Goal: Task Accomplishment & Management: Use online tool/utility

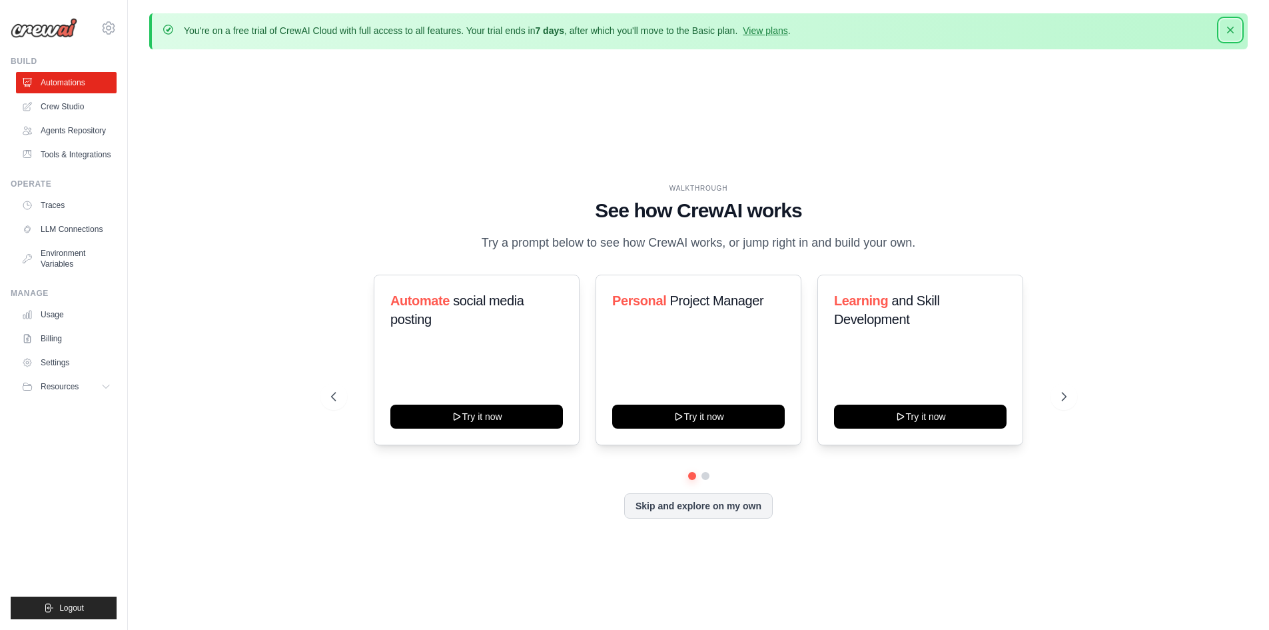
click at [1231, 31] on icon "button" at bounding box center [1230, 30] width 7 height 7
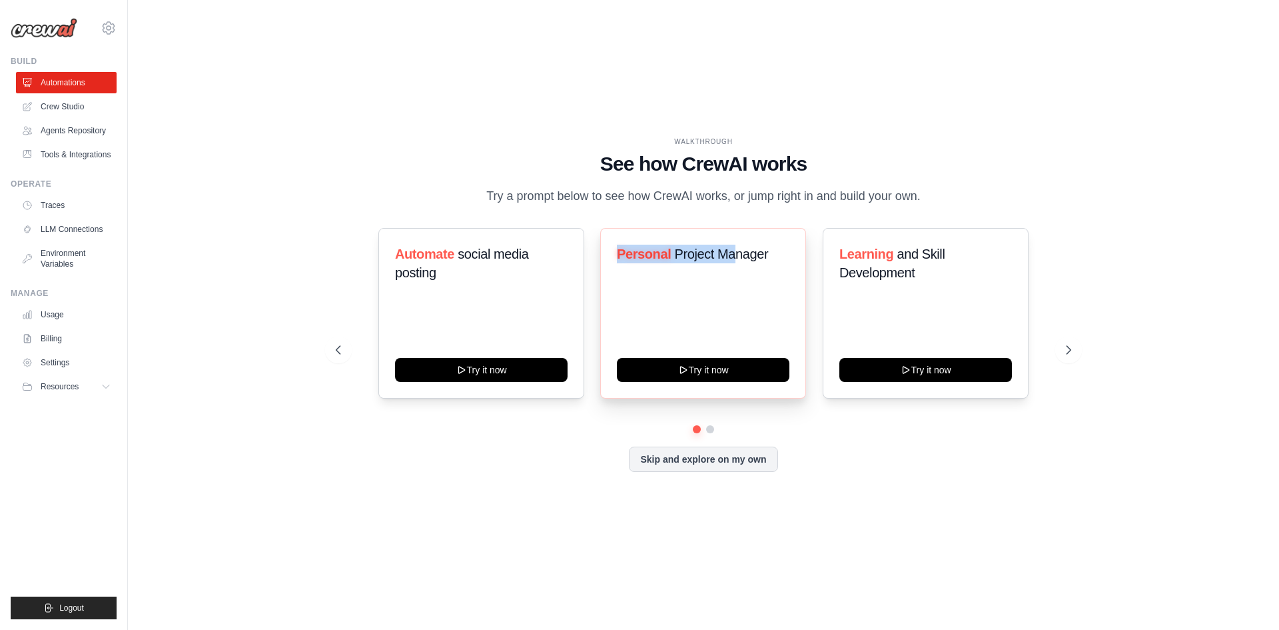
drag, startPoint x: 618, startPoint y: 257, endPoint x: 733, endPoint y: 272, distance: 116.2
click at [733, 263] on h3 "Personal Project Manager" at bounding box center [703, 254] width 173 height 19
click at [1070, 356] on icon at bounding box center [1069, 349] width 13 height 13
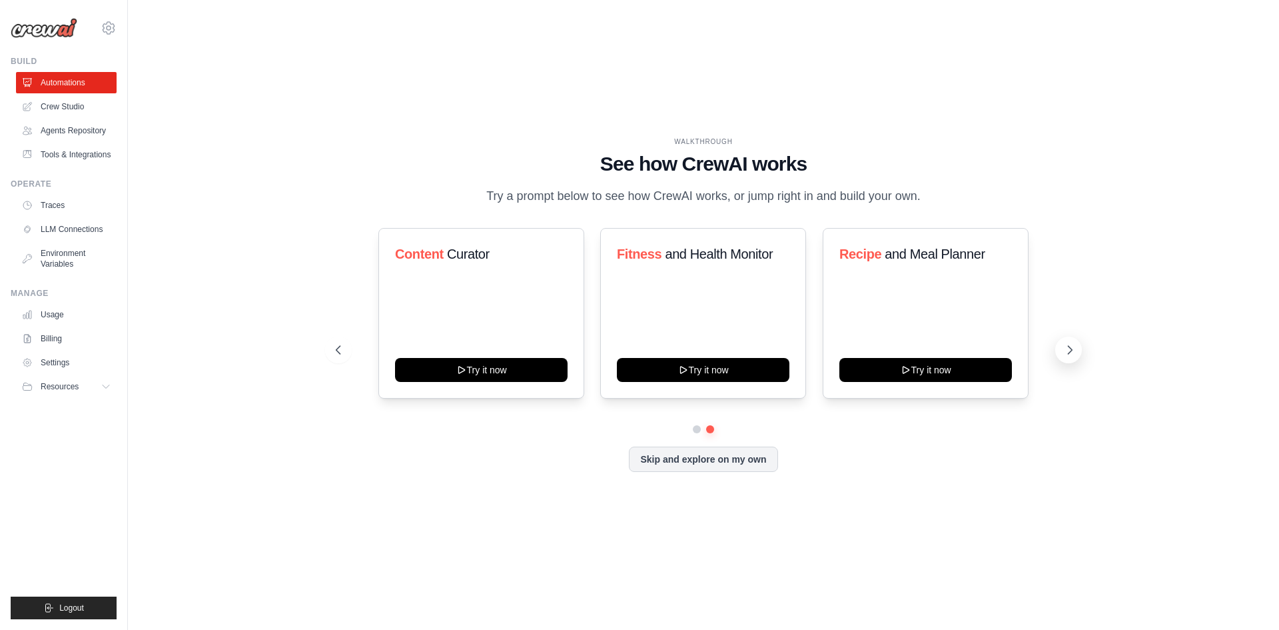
click at [1070, 356] on icon at bounding box center [1069, 349] width 13 height 13
click at [1069, 363] on button at bounding box center [1068, 349] width 27 height 27
click at [89, 105] on link "Crew Studio" at bounding box center [67, 106] width 101 height 21
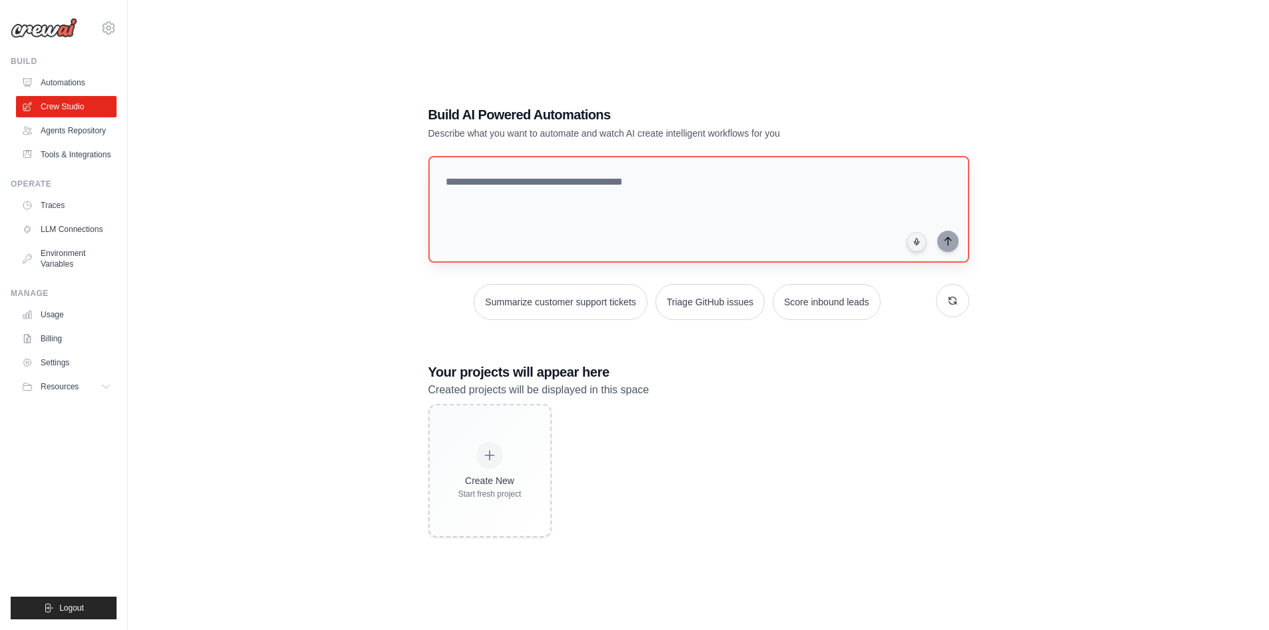
scroll to position [73, 0]
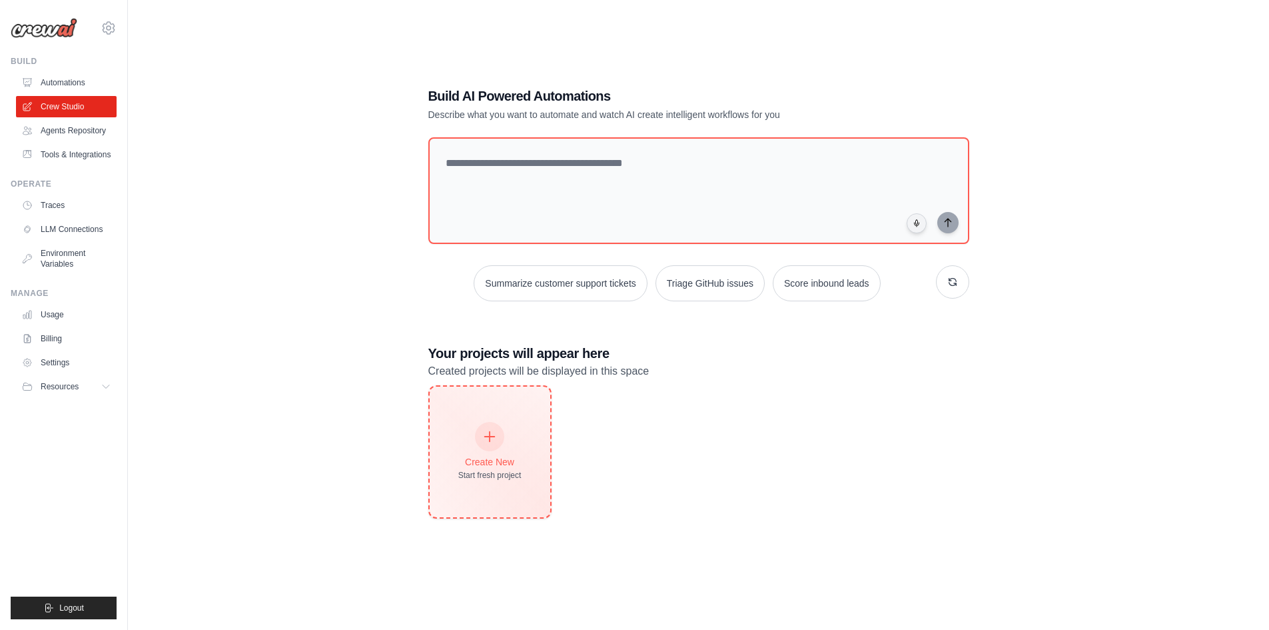
click at [496, 422] on div at bounding box center [489, 436] width 29 height 29
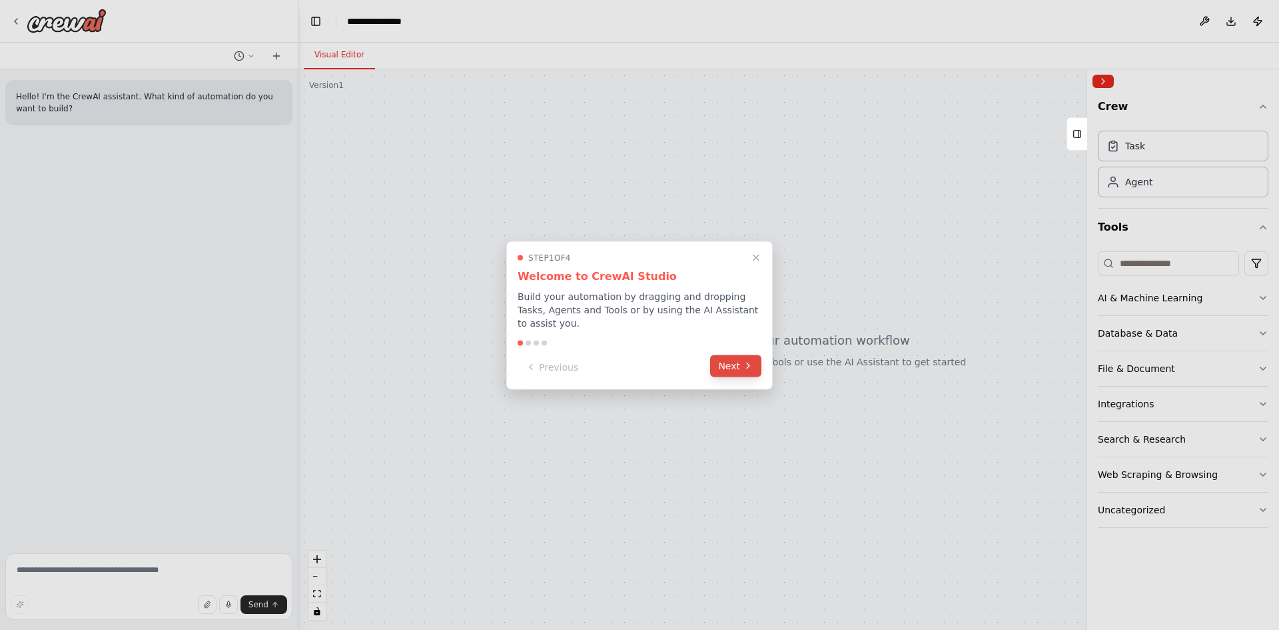
click at [746, 362] on icon at bounding box center [748, 365] width 11 height 11
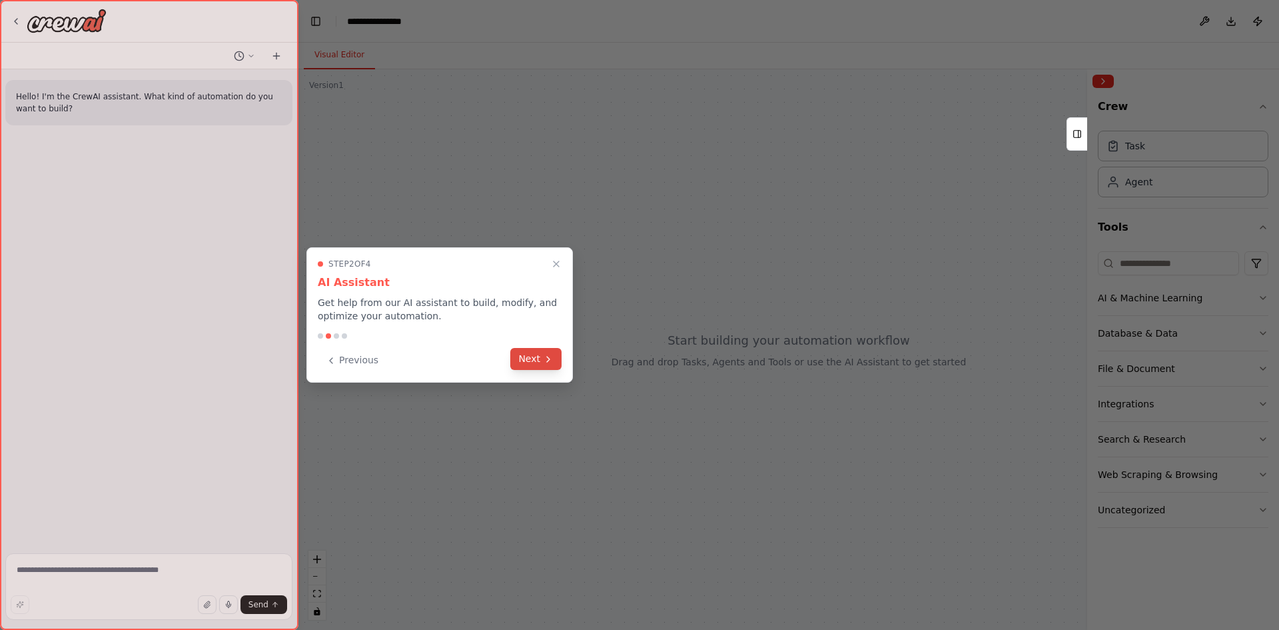
click at [522, 354] on button "Next" at bounding box center [535, 359] width 51 height 22
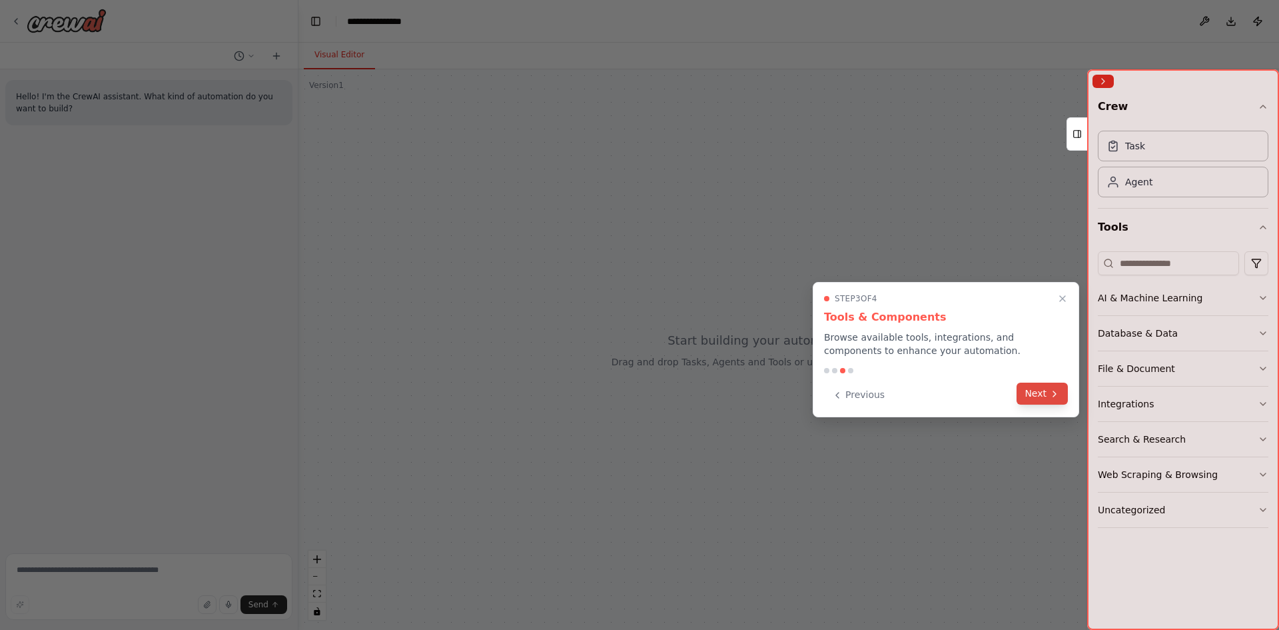
click at [1038, 392] on button "Next" at bounding box center [1042, 393] width 51 height 22
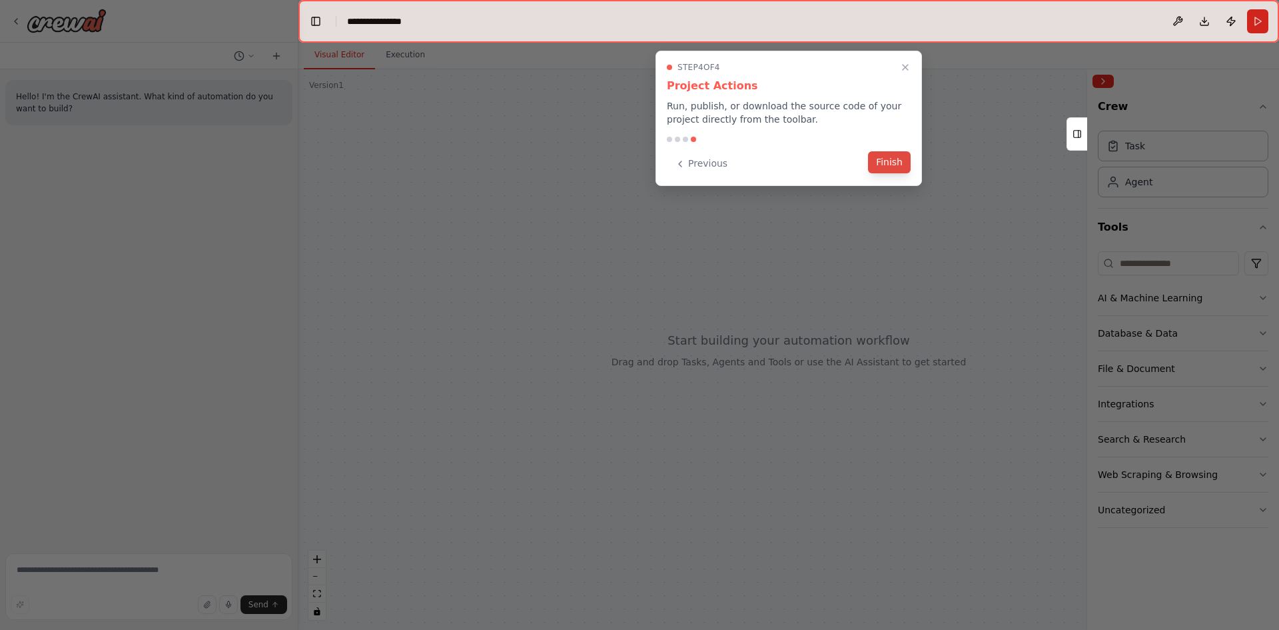
click at [894, 169] on button "Finish" at bounding box center [889, 162] width 43 height 22
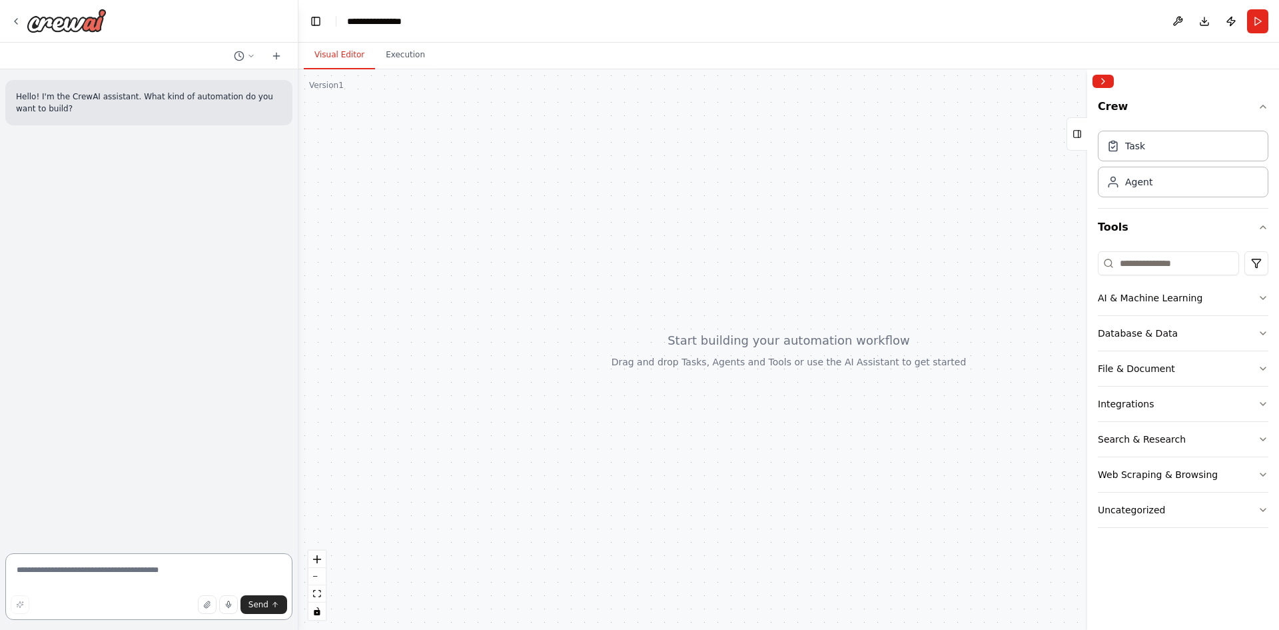
click at [127, 567] on textarea at bounding box center [148, 586] width 287 height 67
type textarea "**********"
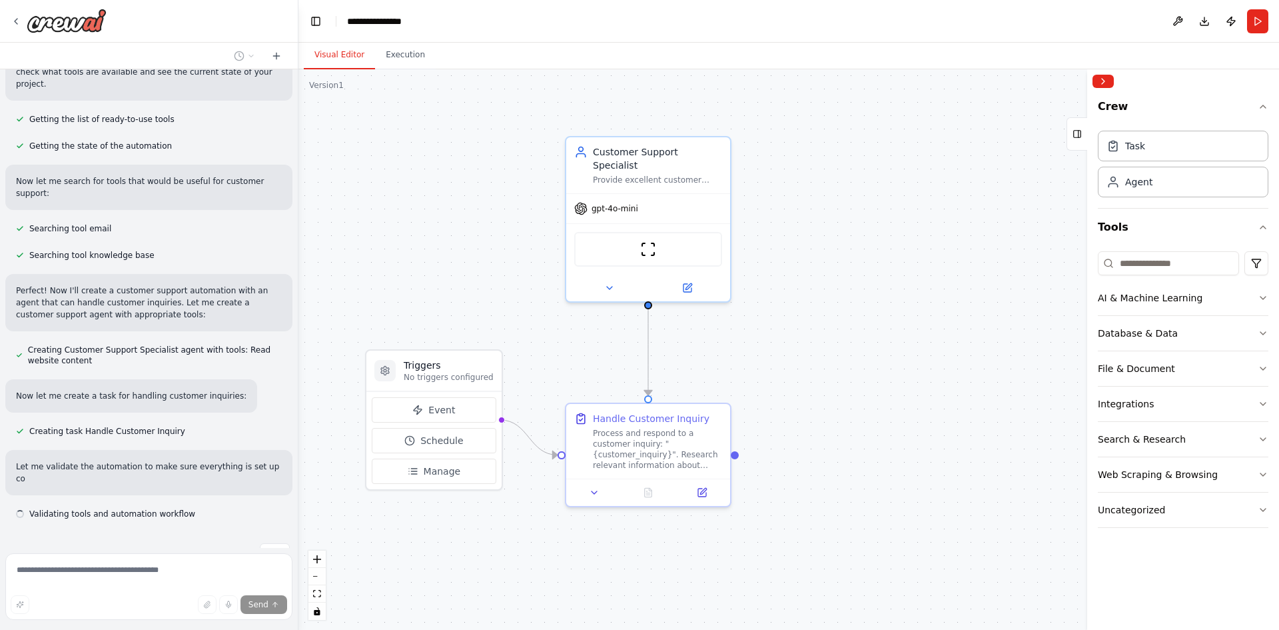
scroll to position [167, 0]
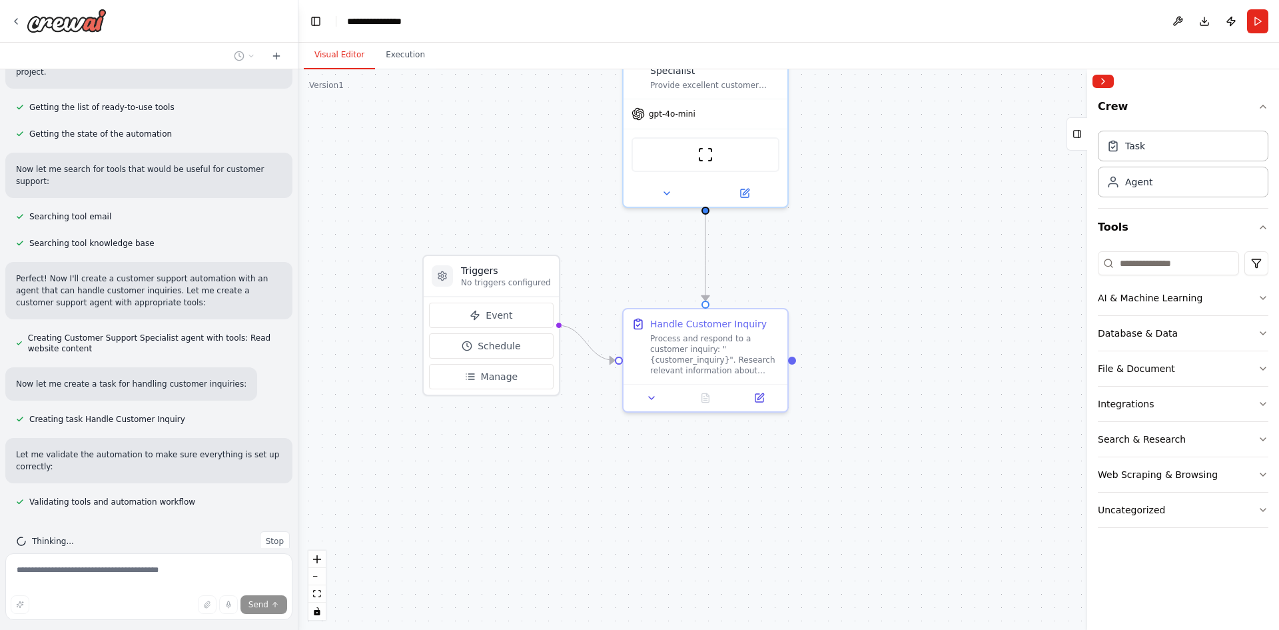
drag, startPoint x: 576, startPoint y: 388, endPoint x: 676, endPoint y: 216, distance: 199.1
click at [634, 293] on div ".deletable-edge-delete-btn { width: 20px; height: 20px; border: 0px solid #ffff…" at bounding box center [788, 349] width 981 height 560
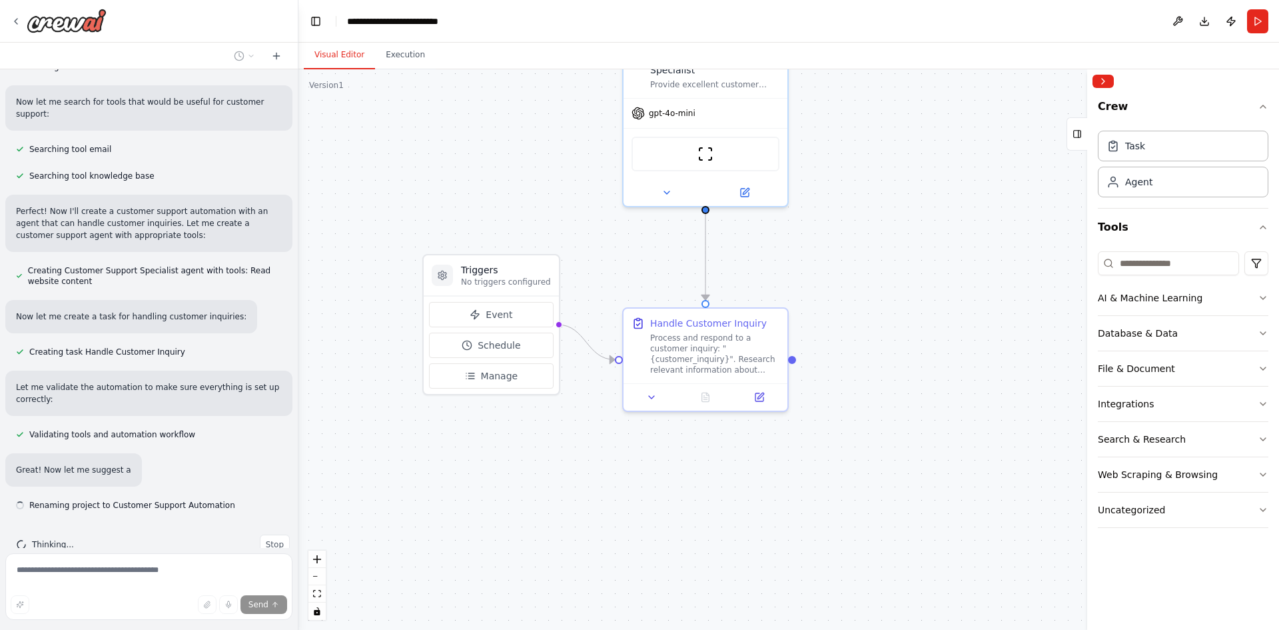
scroll to position [238, 0]
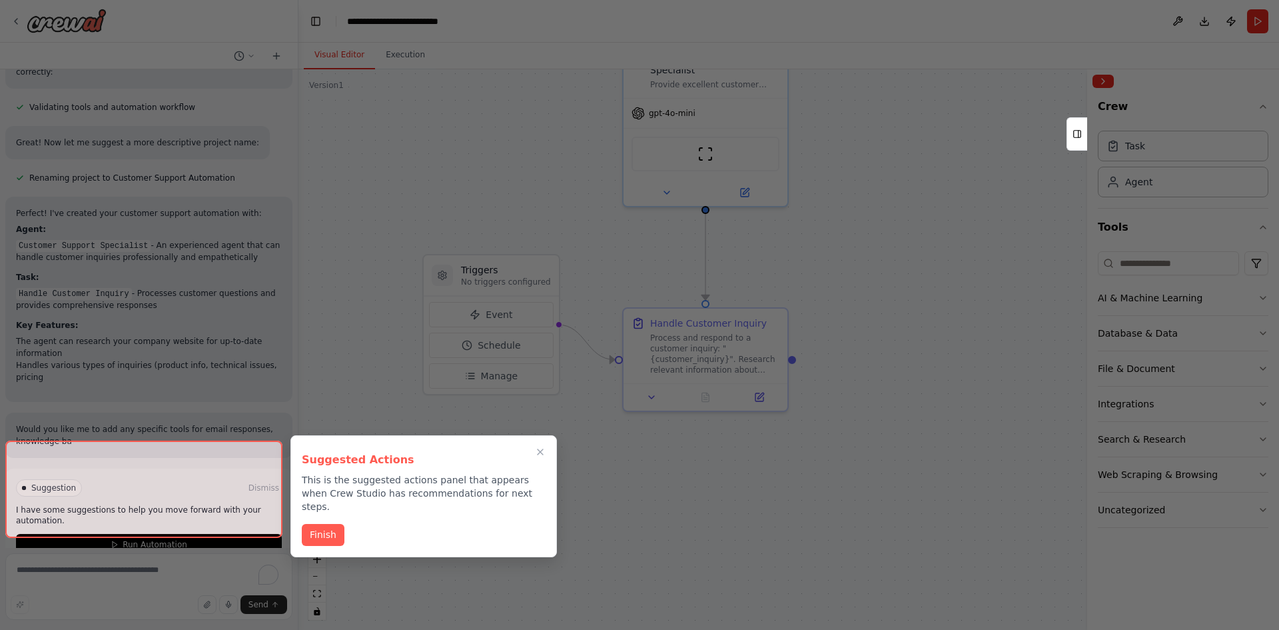
click at [163, 518] on div at bounding box center [143, 488] width 277 height 97
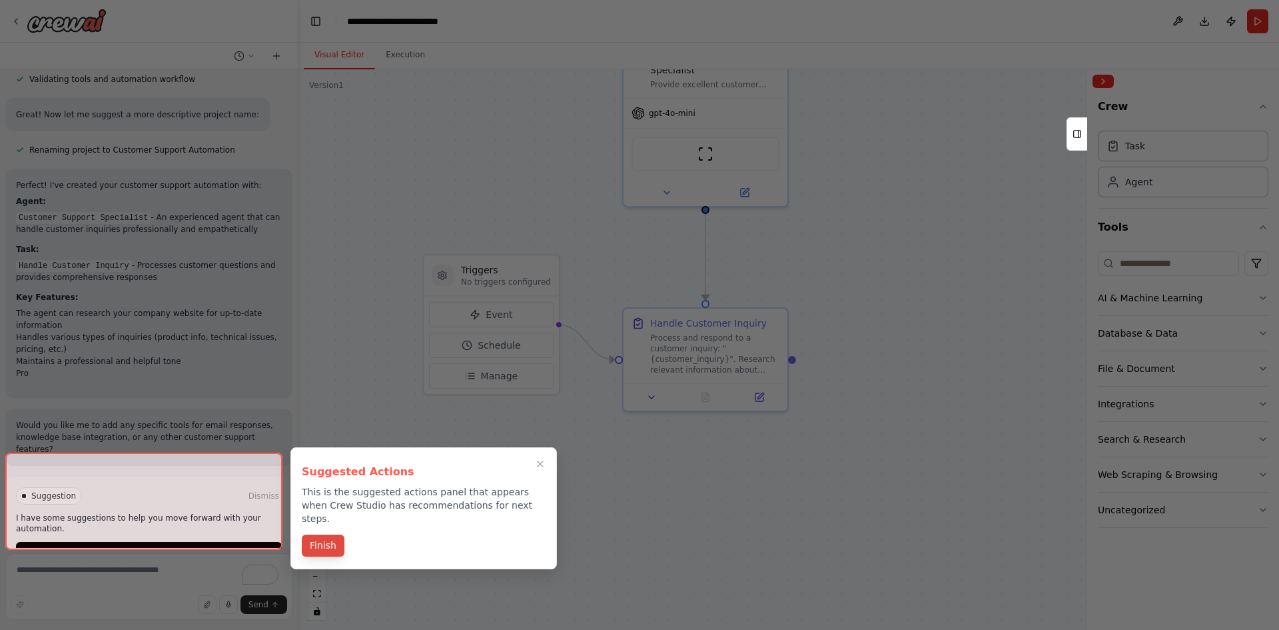
click at [332, 515] on div "Suggested Actions This is the suggested actions panel that appears when Crew St…" at bounding box center [423, 508] width 267 height 122
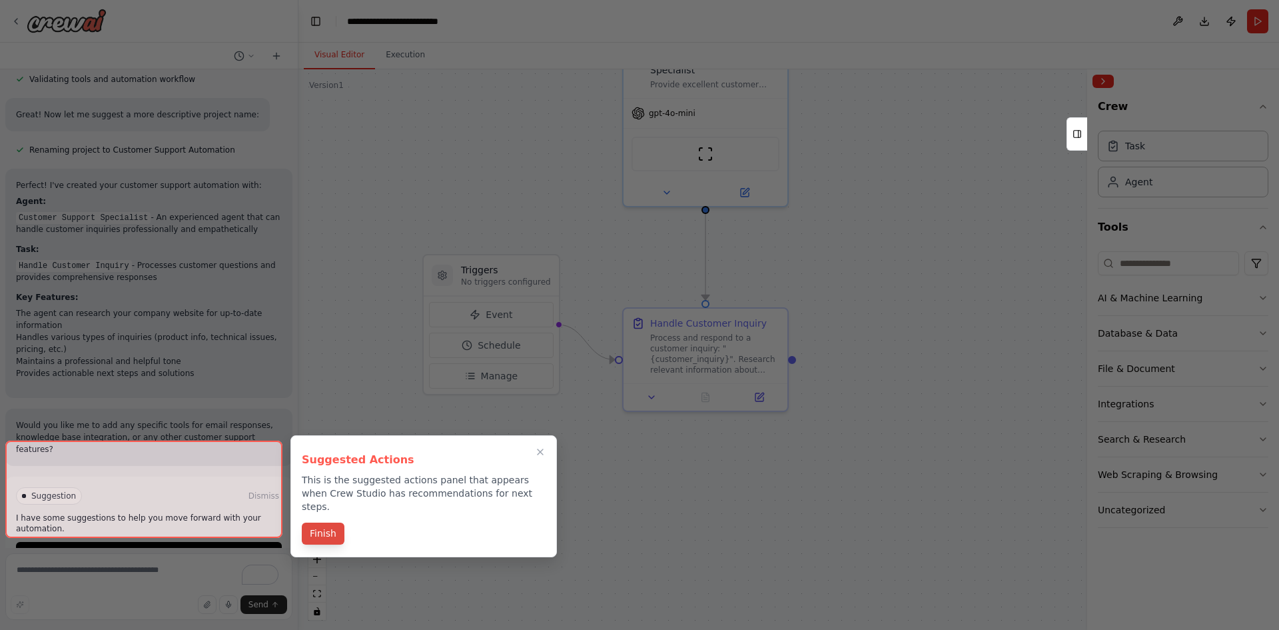
click at [332, 515] on div "Suggested Actions This is the suggested actions panel that appears when Crew St…" at bounding box center [423, 496] width 267 height 122
click at [330, 522] on button "Finish" at bounding box center [323, 533] width 43 height 22
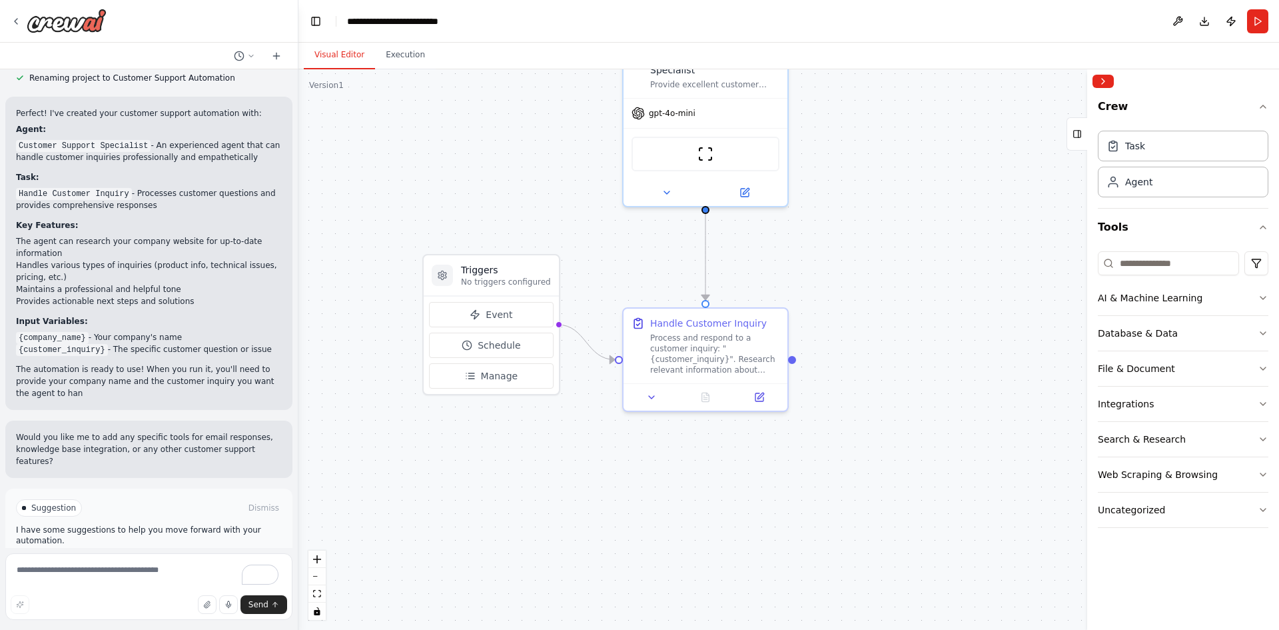
scroll to position [674, 0]
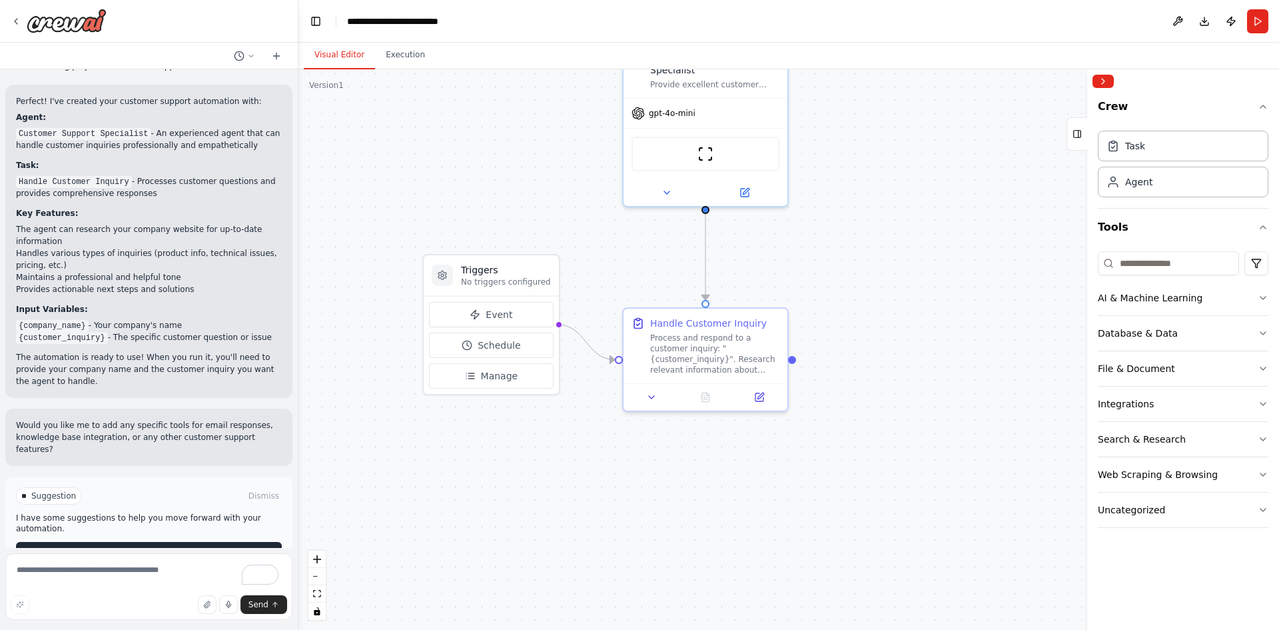
click at [135, 547] on span "Run Automation" at bounding box center [155, 552] width 65 height 11
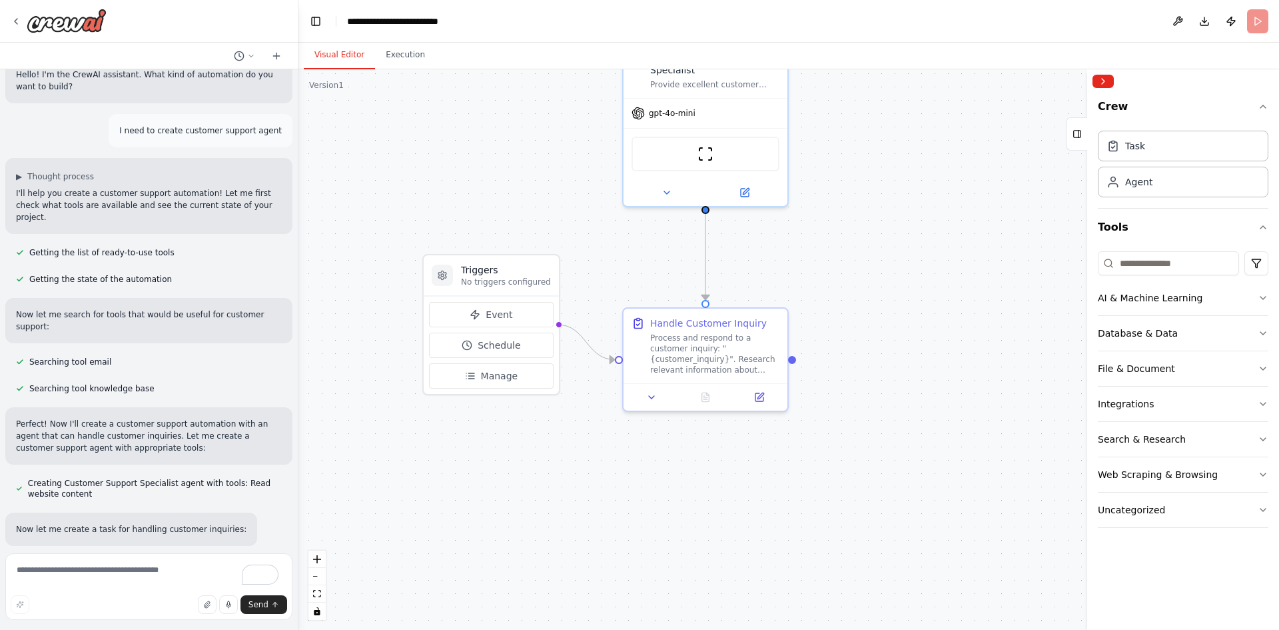
scroll to position [0, 0]
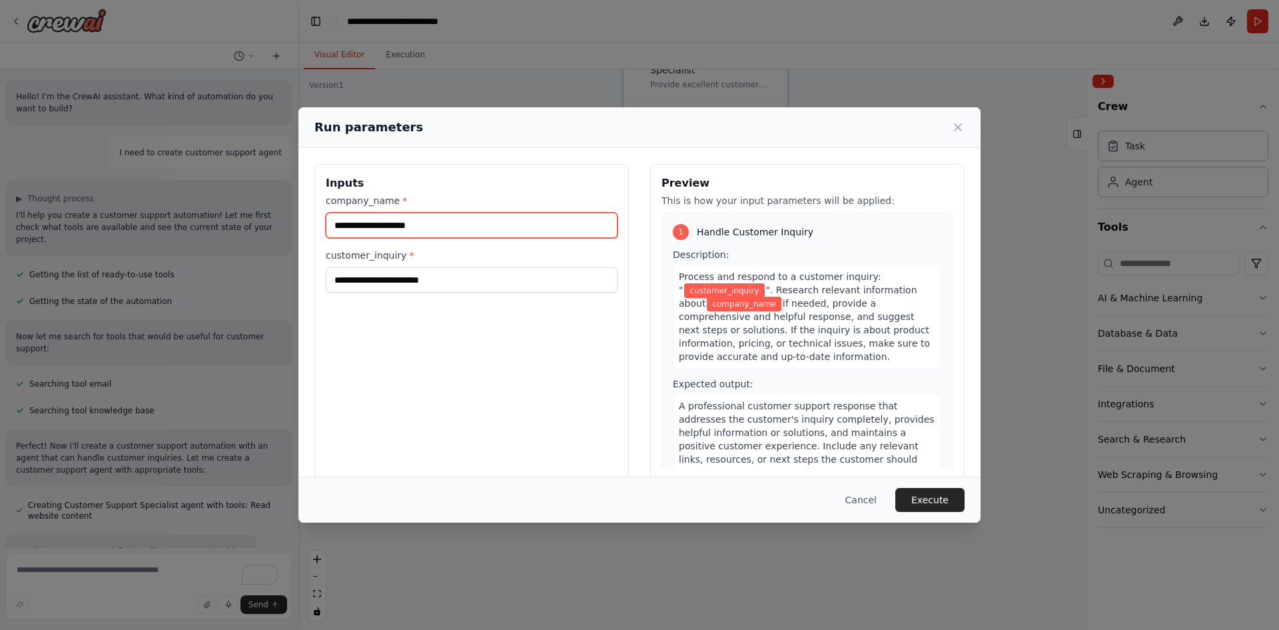
click at [470, 217] on input "company_name *" at bounding box center [472, 225] width 292 height 25
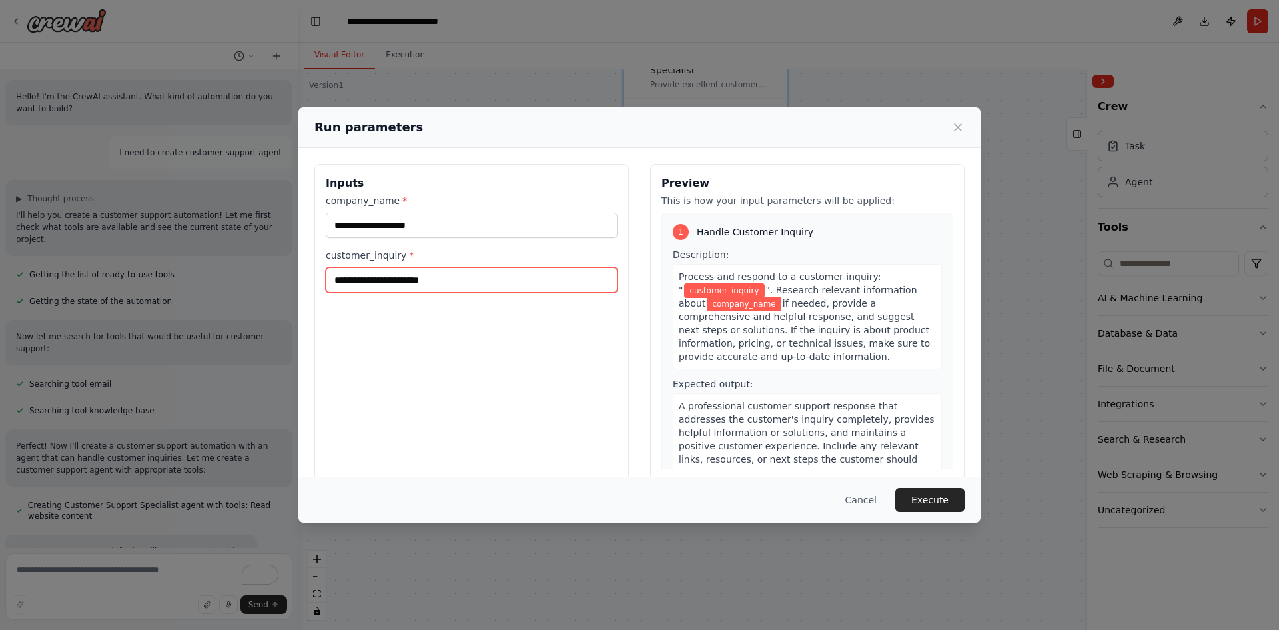
click at [382, 277] on input "customer_inquiry *" at bounding box center [472, 279] width 292 height 25
click at [847, 498] on button "Cancel" at bounding box center [861, 500] width 53 height 24
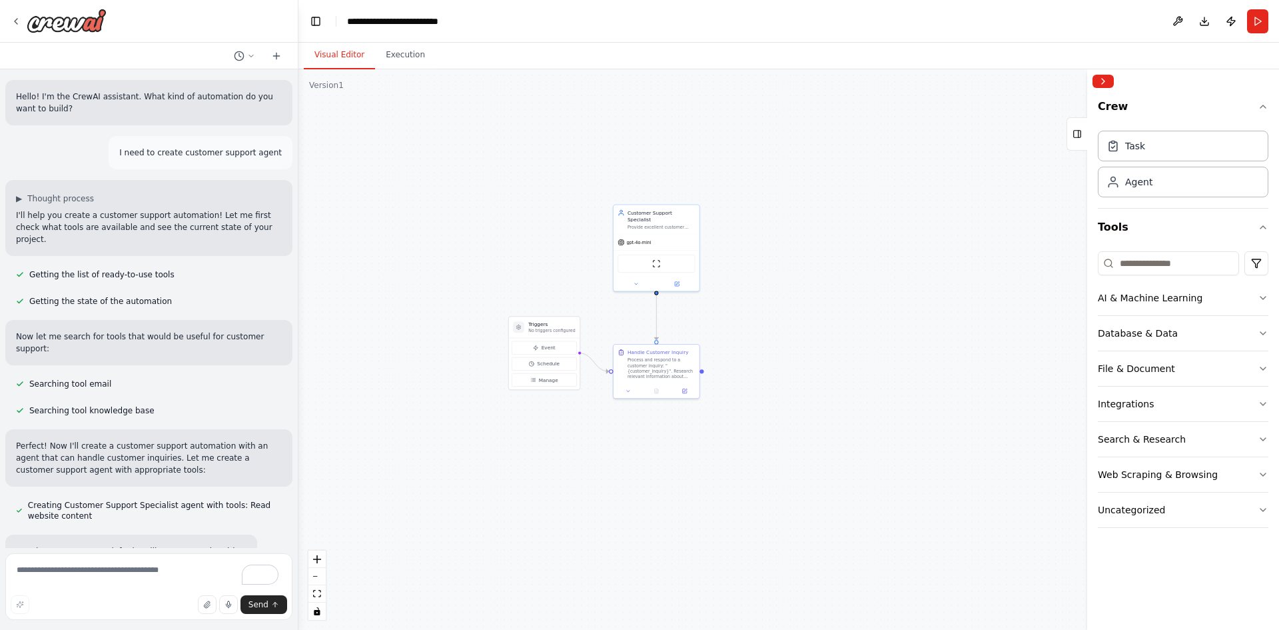
drag, startPoint x: 555, startPoint y: 225, endPoint x: 497, endPoint y: 279, distance: 79.2
click at [497, 279] on div ".deletable-edge-delete-btn { width: 20px; height: 20px; border: 0px solid #ffff…" at bounding box center [788, 349] width 981 height 560
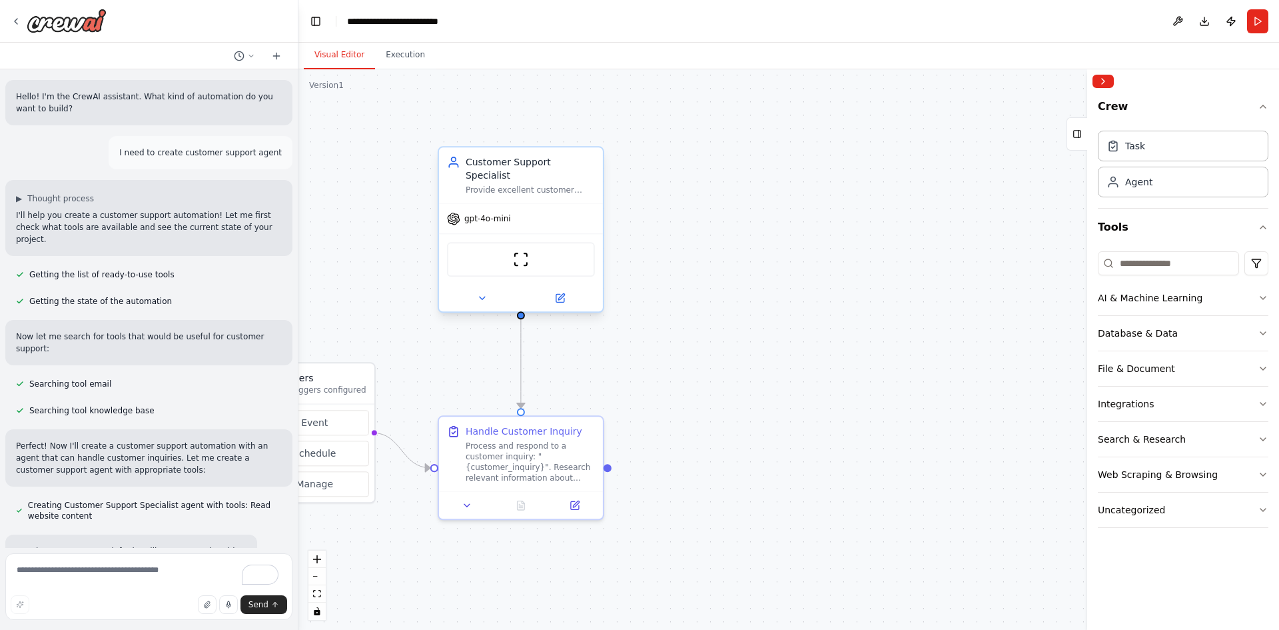
click at [502, 152] on div "Customer Support Specialist Provide excellent customer support by answering cus…" at bounding box center [521, 175] width 164 height 56
click at [594, 137] on icon at bounding box center [592, 134] width 5 height 7
click at [567, 132] on button "Confirm" at bounding box center [555, 134] width 47 height 16
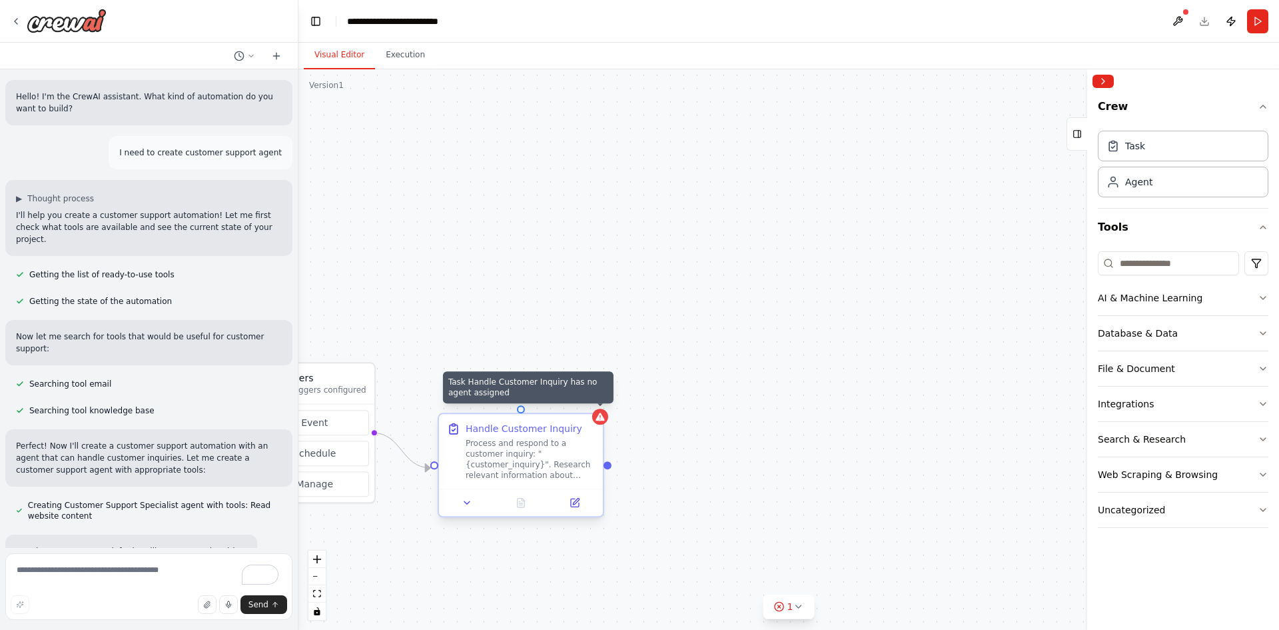
click at [604, 426] on div "Task Handle Customer Inquiry has no agent assigned Handle Customer Inquiry Proc…" at bounding box center [521, 464] width 167 height 105
click at [593, 400] on icon at bounding box center [592, 401] width 5 height 7
click at [564, 402] on button "Confirm" at bounding box center [555, 402] width 47 height 16
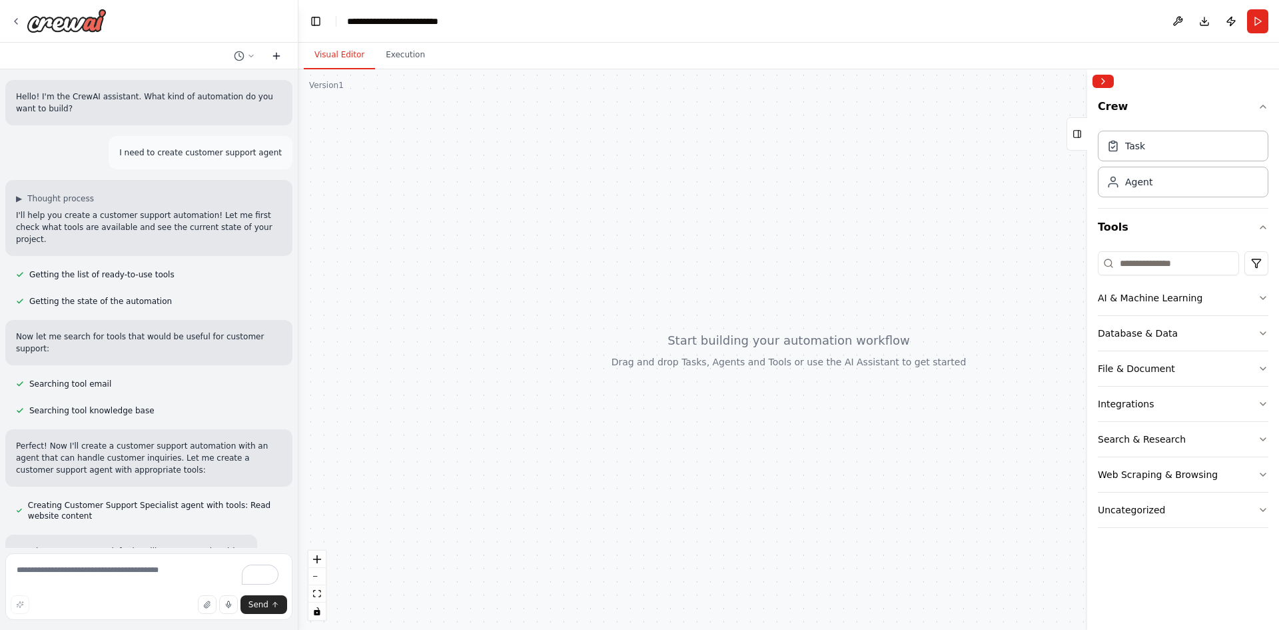
click at [272, 57] on icon at bounding box center [276, 56] width 11 height 11
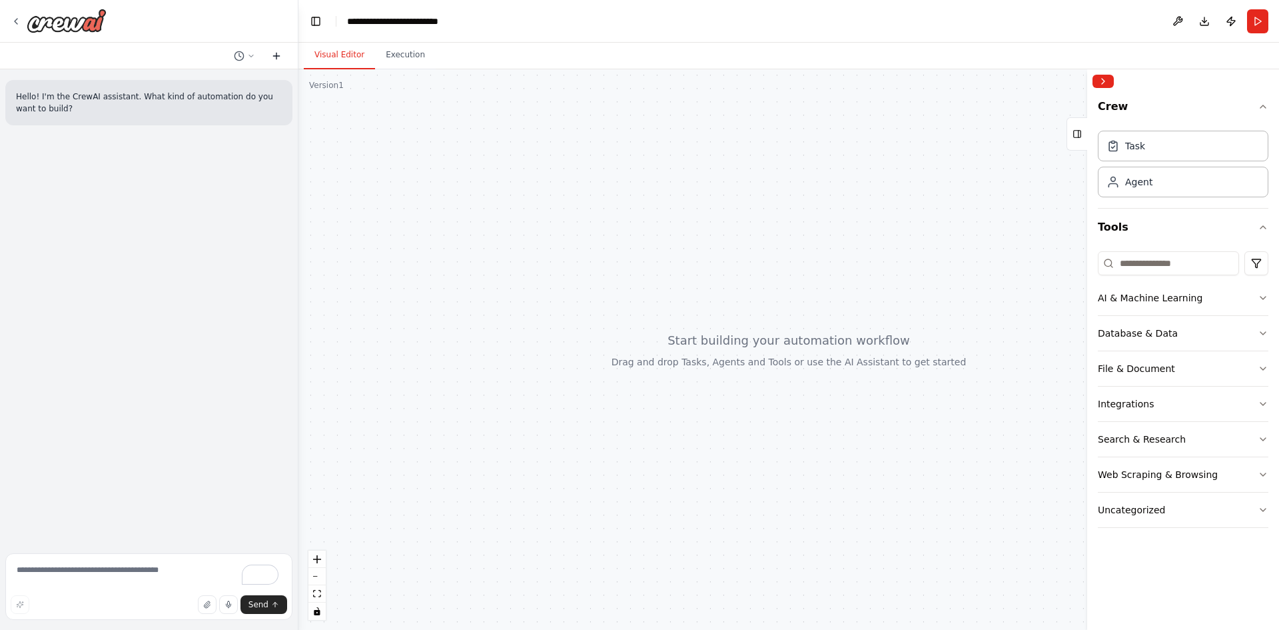
click at [277, 51] on icon at bounding box center [276, 56] width 11 height 11
click at [804, 216] on div at bounding box center [788, 349] width 981 height 560
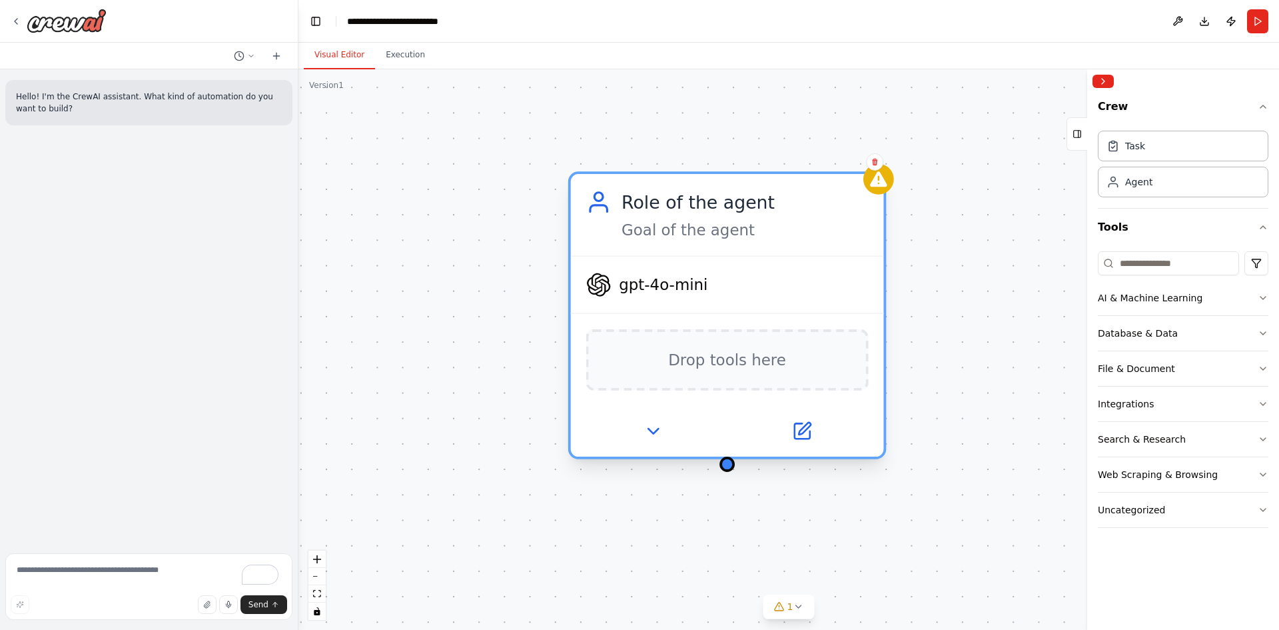
drag, startPoint x: 859, startPoint y: 195, endPoint x: 676, endPoint y: 188, distance: 183.4
click at [676, 188] on div "Role of the agent Goal of the agent" at bounding box center [727, 214] width 313 height 81
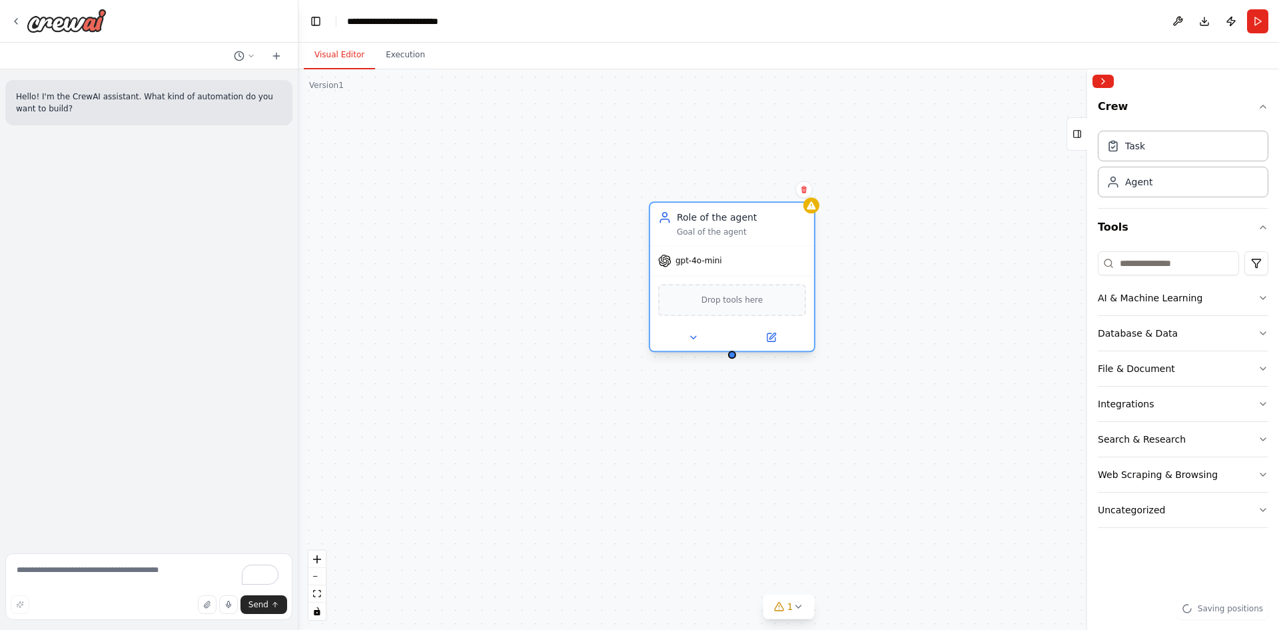
click at [744, 227] on div "Goal of the agent" at bounding box center [741, 232] width 129 height 11
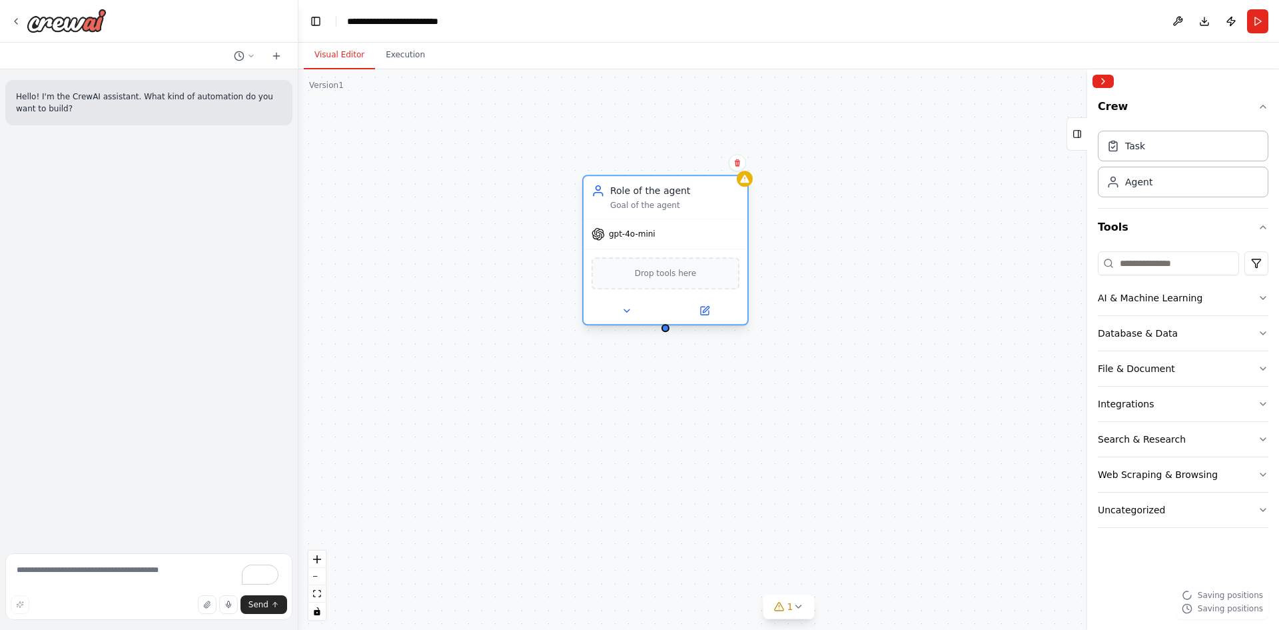
drag, startPoint x: 744, startPoint y: 227, endPoint x: 670, endPoint y: 198, distance: 79.6
click at [670, 198] on div "Role of the agent Goal of the agent" at bounding box center [674, 197] width 129 height 27
click at [746, 189] on div "Role of the agent Goal of the agent" at bounding box center [666, 197] width 164 height 43
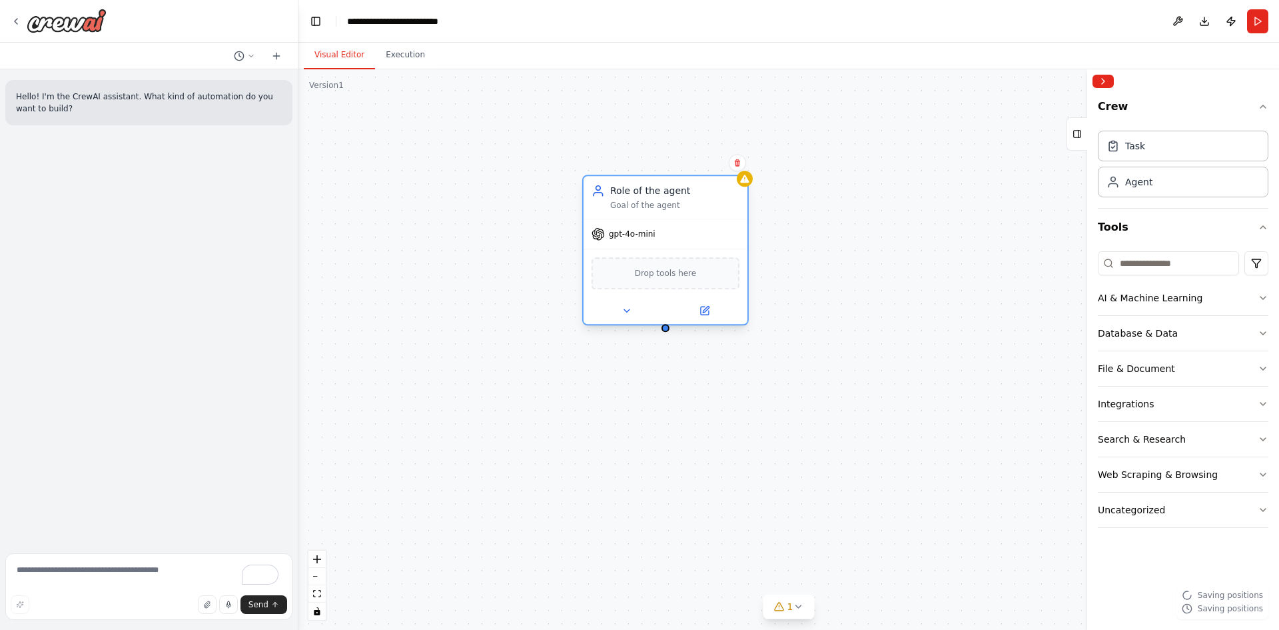
click at [746, 189] on div "Role of the agent Goal of the agent" at bounding box center [666, 197] width 164 height 43
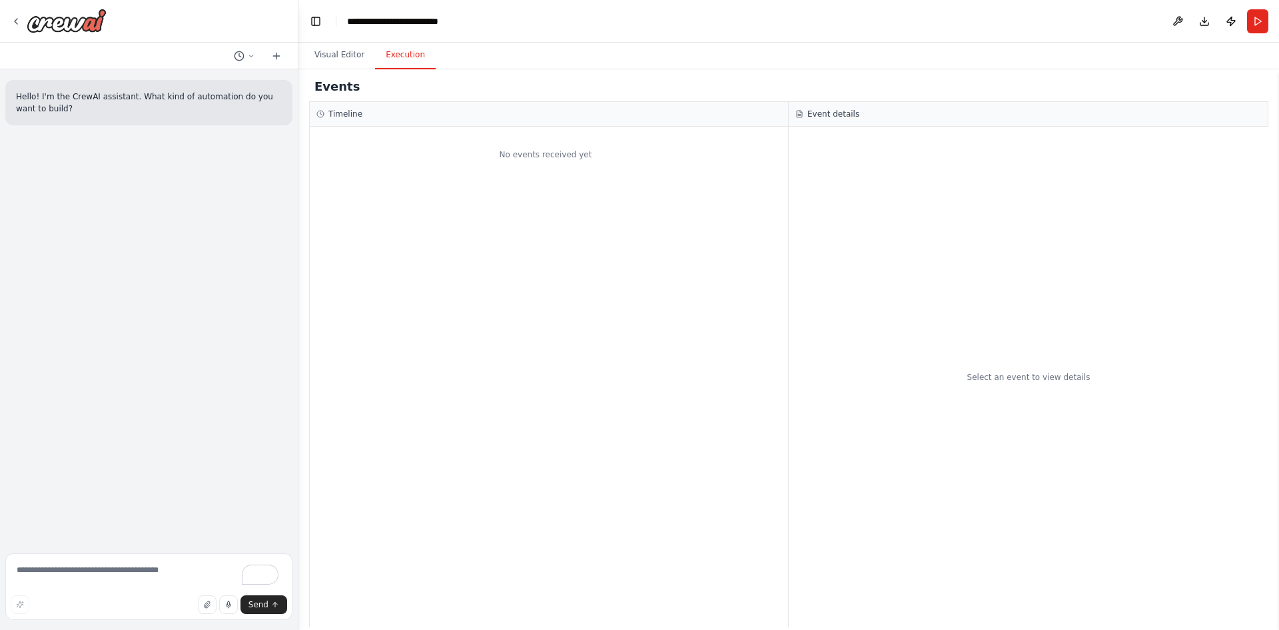
click at [407, 63] on button "Execution" at bounding box center [405, 55] width 61 height 28
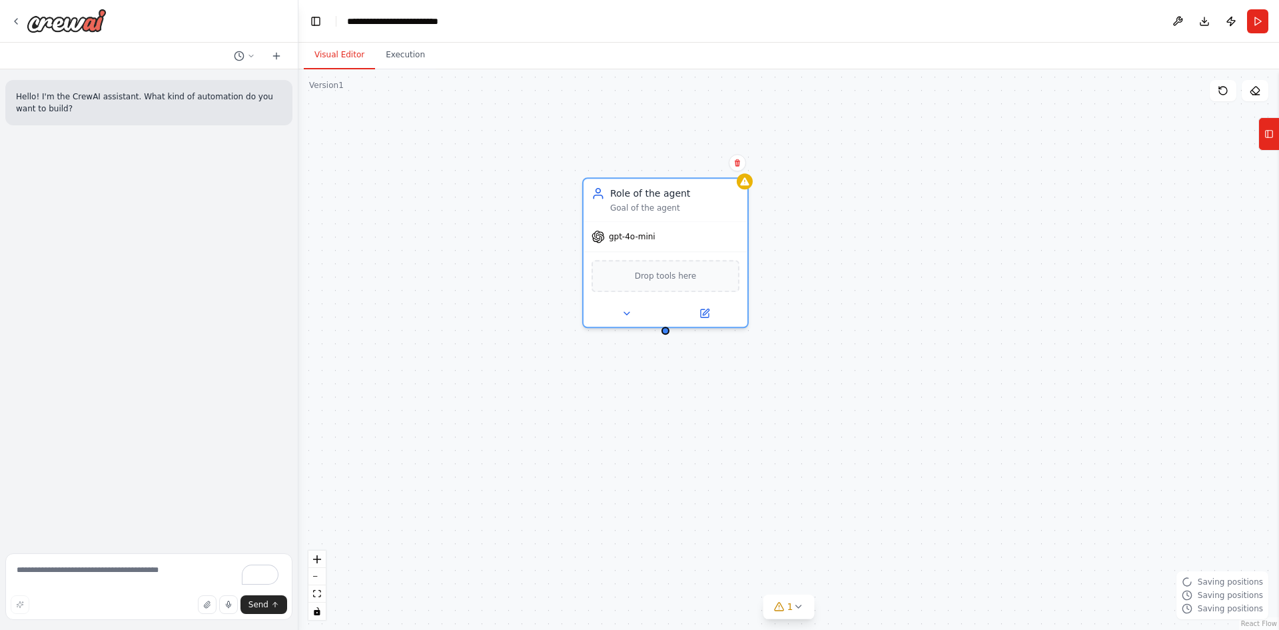
click at [356, 57] on button "Visual Editor" at bounding box center [339, 55] width 71 height 28
click at [656, 193] on div "Role of the agent" at bounding box center [674, 190] width 129 height 13
click at [1271, 141] on icon at bounding box center [1269, 133] width 9 height 21
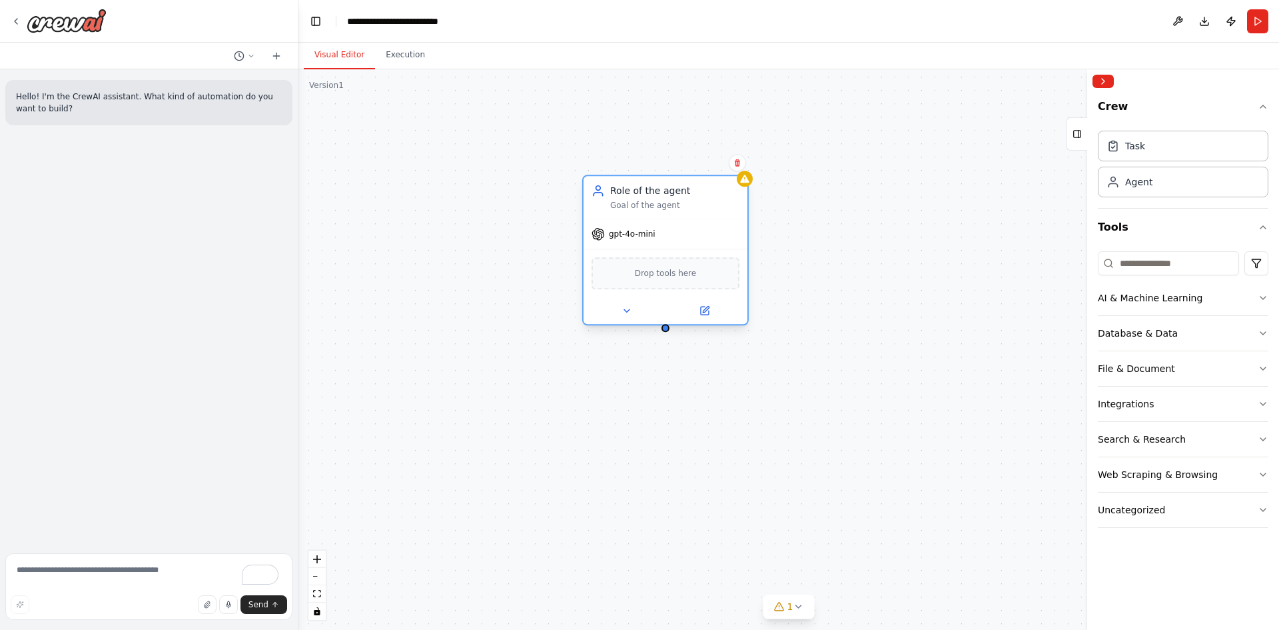
click at [688, 210] on div "Goal of the agent" at bounding box center [674, 205] width 129 height 11
click at [622, 318] on button at bounding box center [626, 310] width 75 height 16
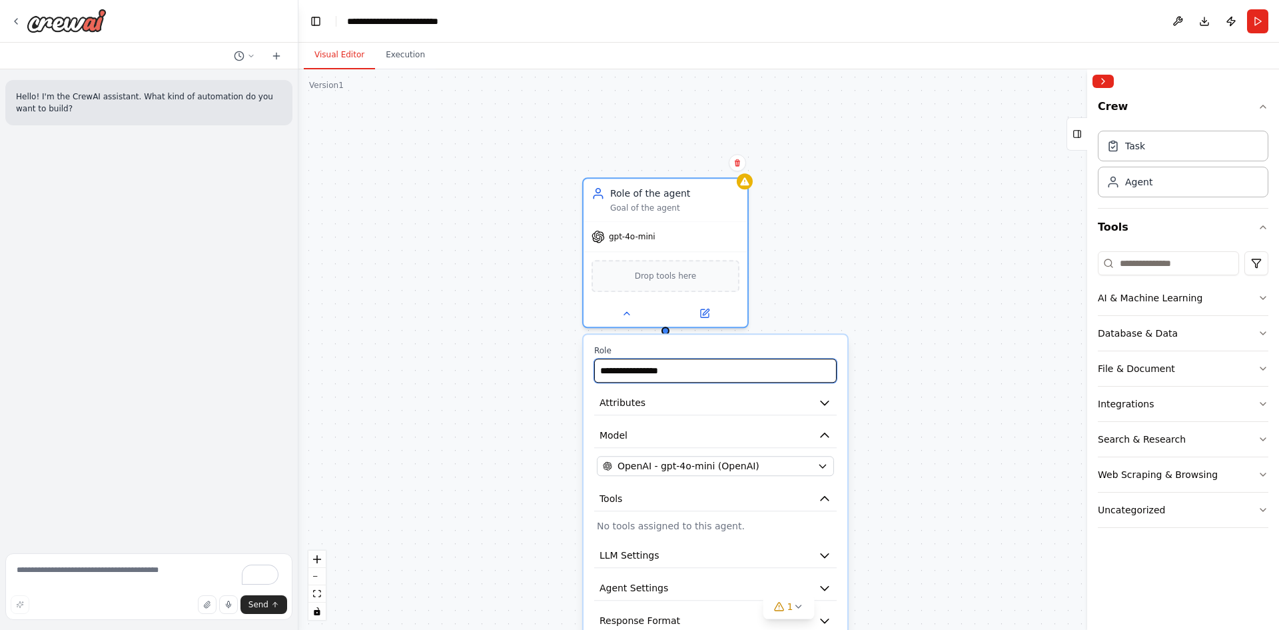
click at [733, 366] on input "**********" at bounding box center [715, 370] width 243 height 24
click at [724, 402] on button "Attributes" at bounding box center [715, 402] width 243 height 25
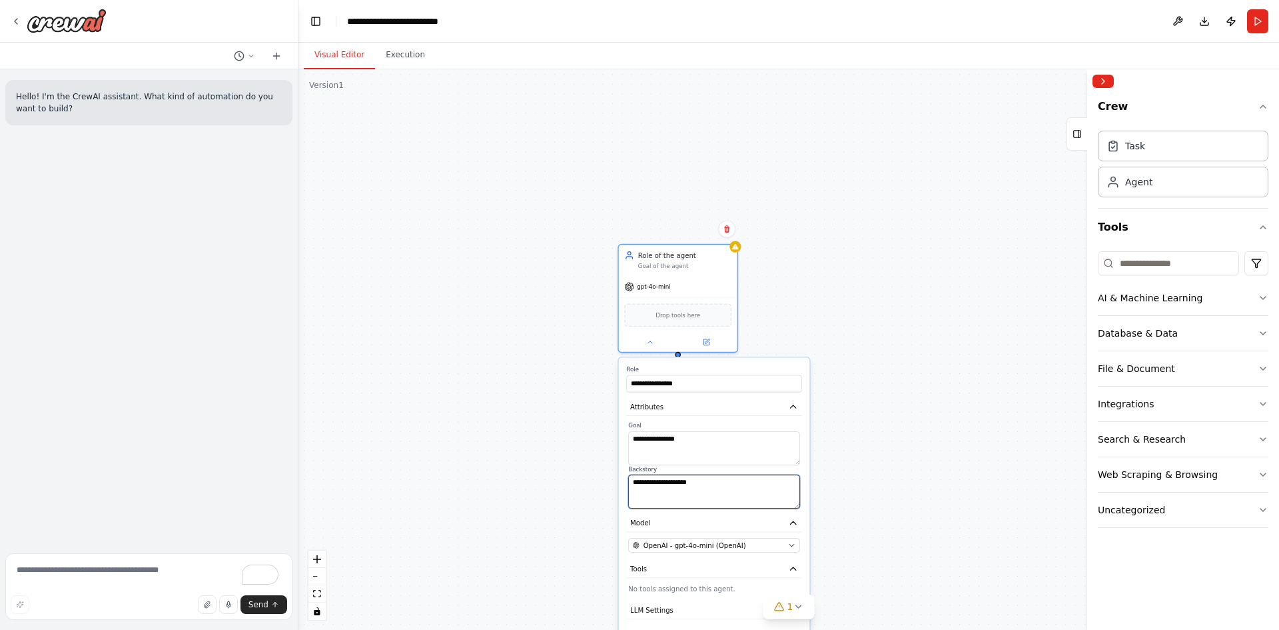
click at [704, 485] on textarea "**********" at bounding box center [714, 491] width 172 height 34
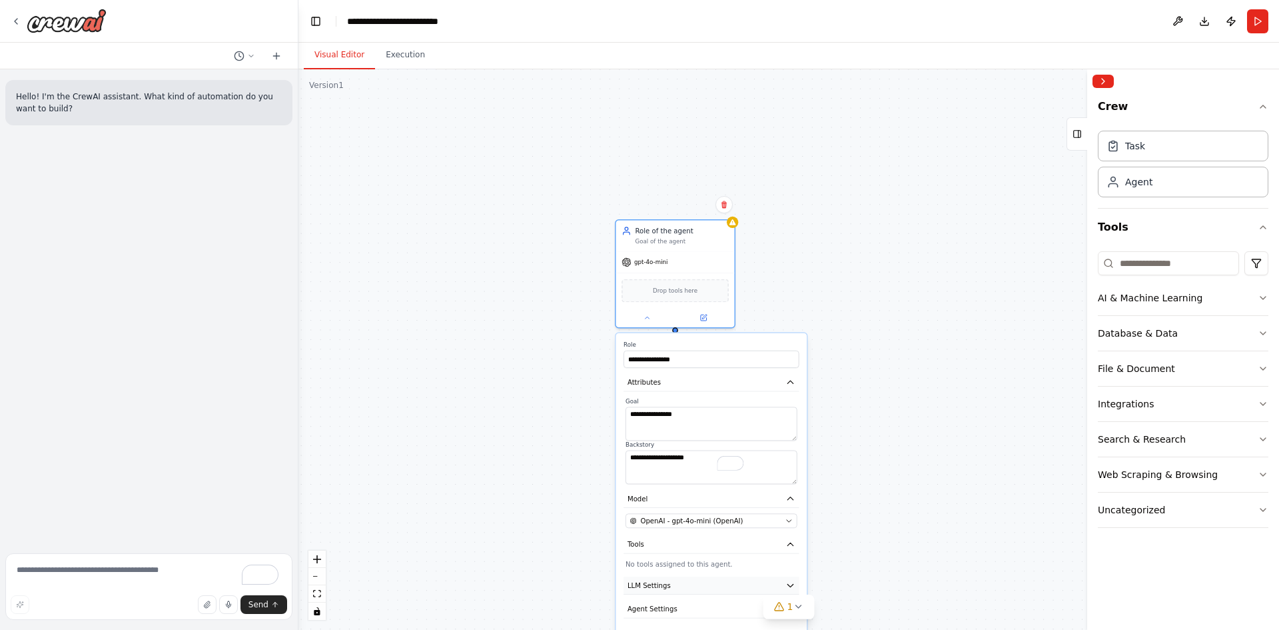
click at [718, 588] on button "LLM Settings" at bounding box center [711, 585] width 175 height 18
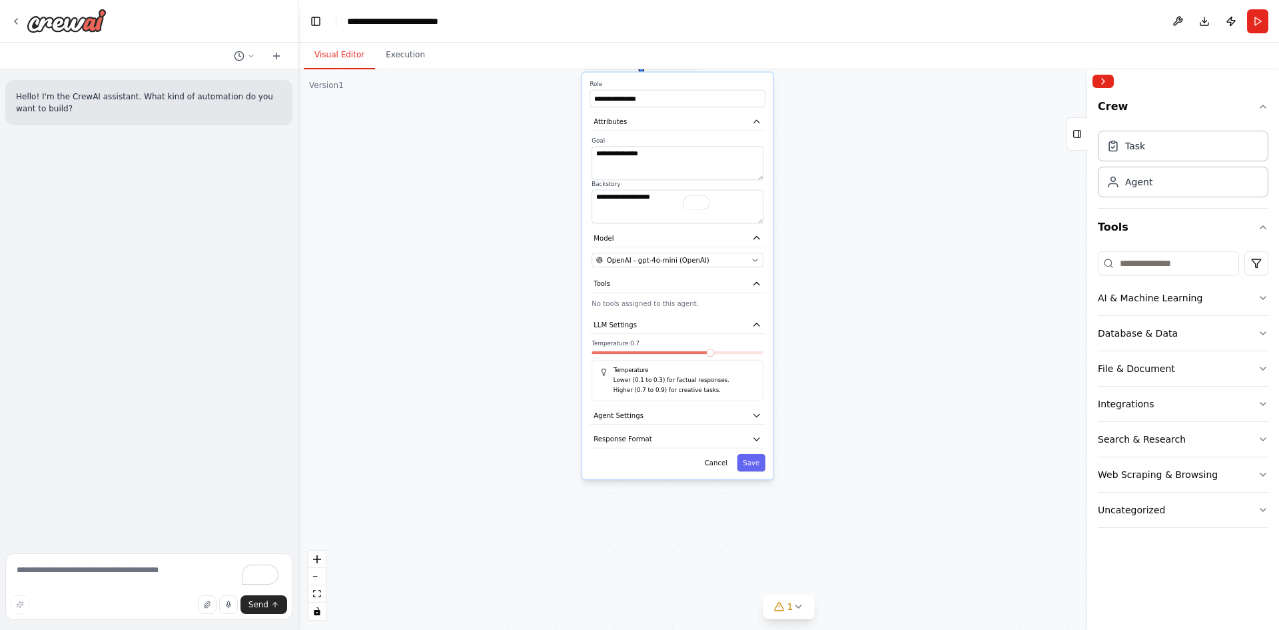
drag, startPoint x: 861, startPoint y: 500, endPoint x: 826, endPoint y: 233, distance: 269.5
click at [826, 233] on div "**********" at bounding box center [788, 349] width 981 height 560
click at [664, 413] on button "Agent Settings" at bounding box center [677, 415] width 175 height 18
click at [702, 413] on button "Agent Settings" at bounding box center [677, 415] width 175 height 18
click at [685, 446] on button "Response Format" at bounding box center [677, 439] width 175 height 18
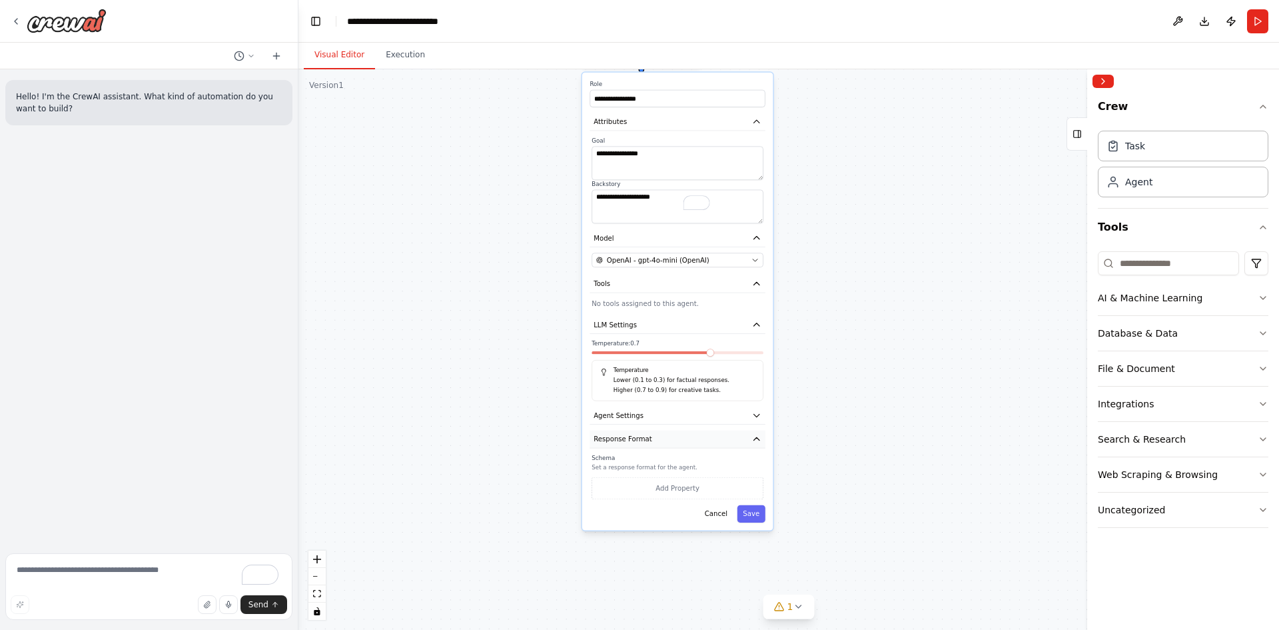
click at [682, 443] on button "Response Format" at bounding box center [677, 439] width 175 height 18
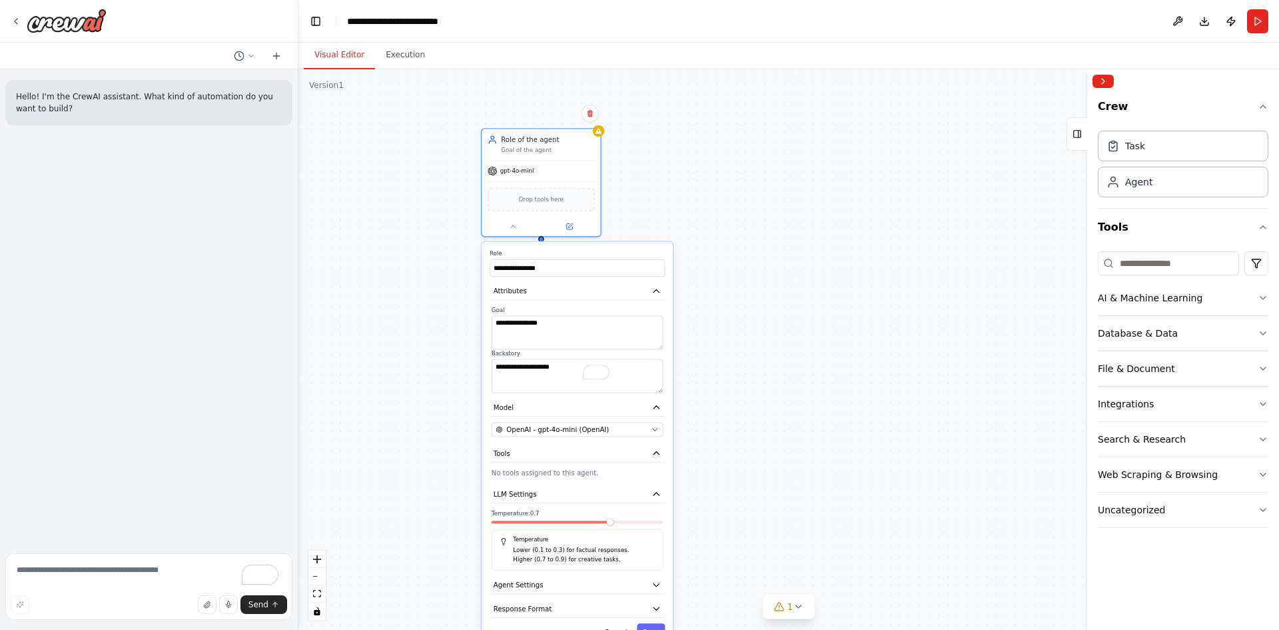
drag, startPoint x: 839, startPoint y: 123, endPoint x: 726, endPoint y: 312, distance: 220.8
click at [726, 312] on div "**********" at bounding box center [788, 349] width 981 height 560
click at [1221, 401] on button "Integrations" at bounding box center [1183, 403] width 171 height 35
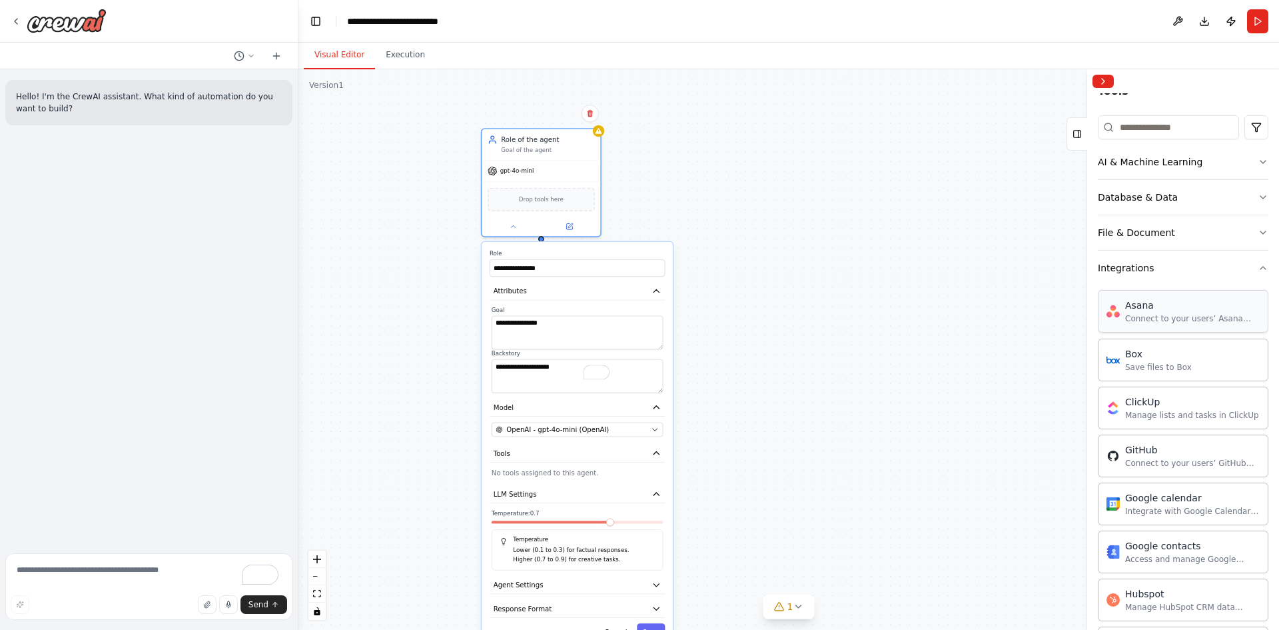
scroll to position [124, 0]
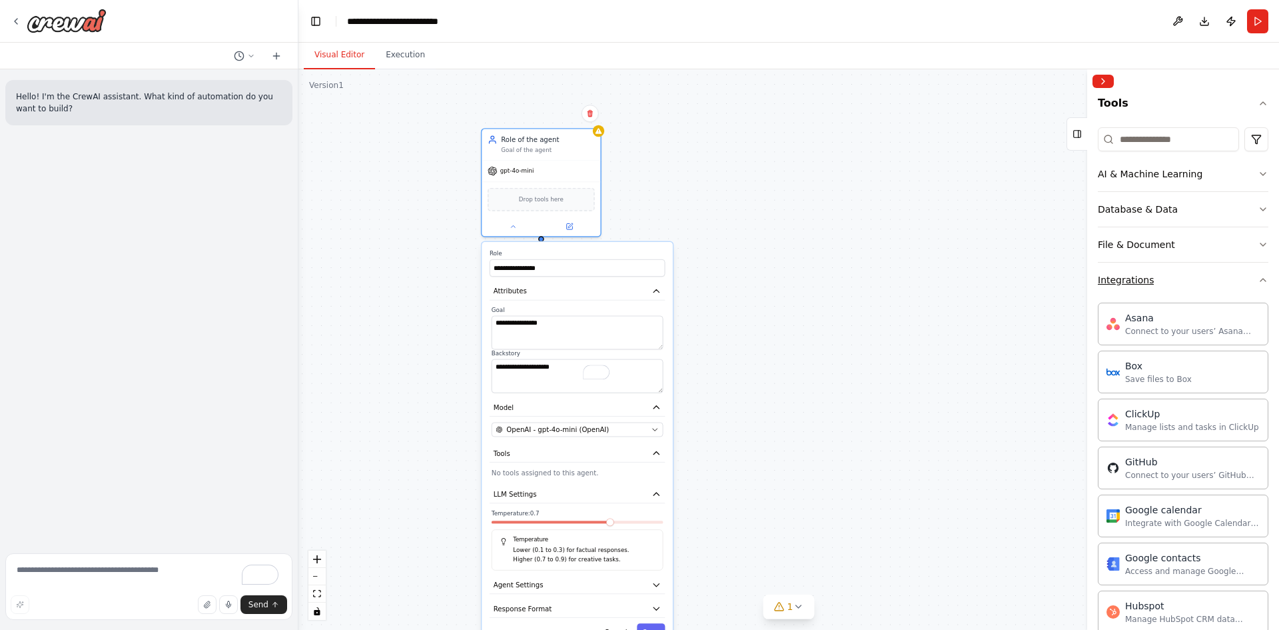
click at [1155, 283] on button "Integrations" at bounding box center [1183, 280] width 171 height 35
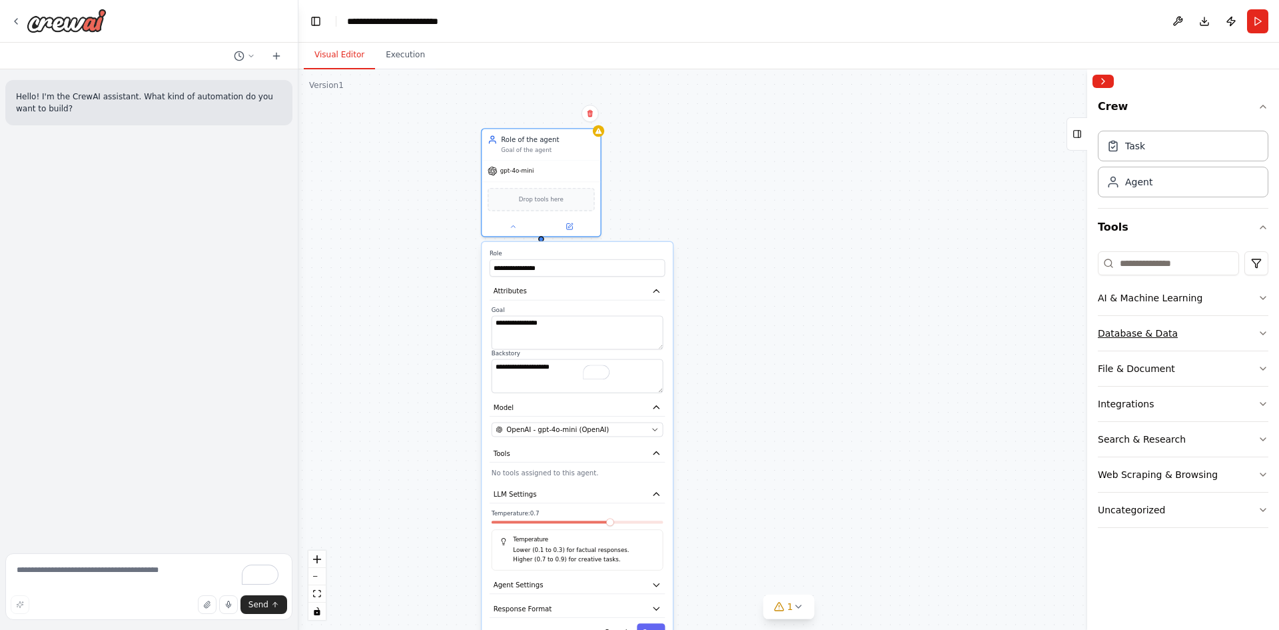
click at [1178, 322] on button "Database & Data" at bounding box center [1183, 333] width 171 height 35
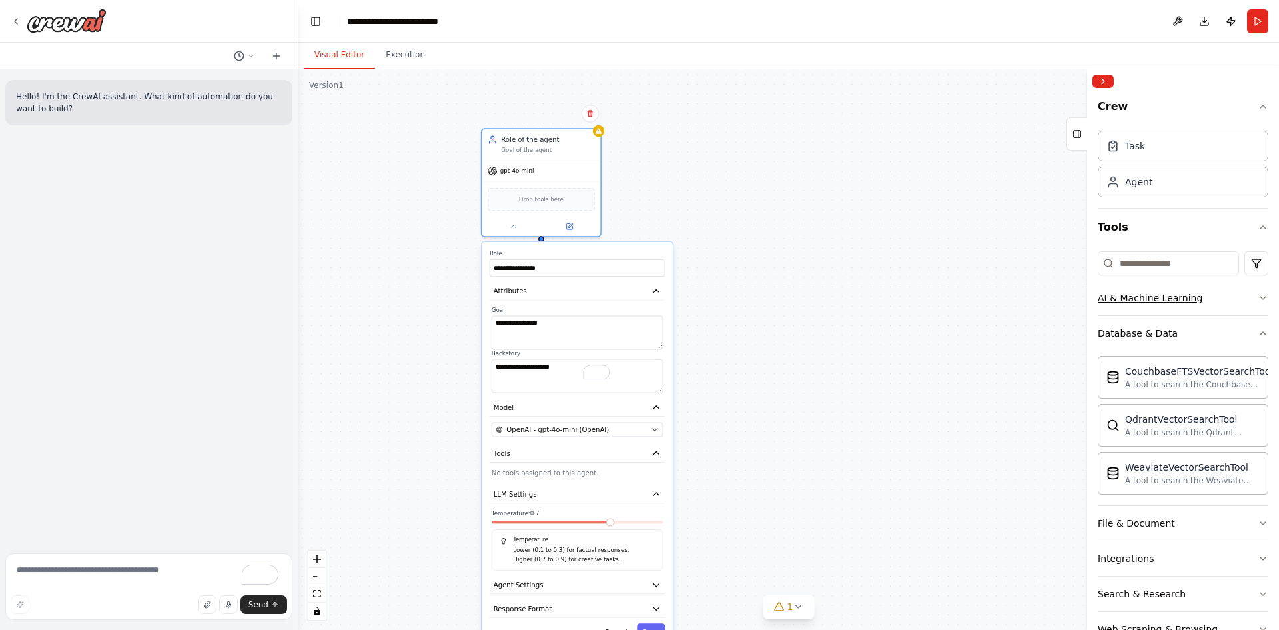
click at [1204, 303] on button "AI & Machine Learning" at bounding box center [1183, 298] width 171 height 35
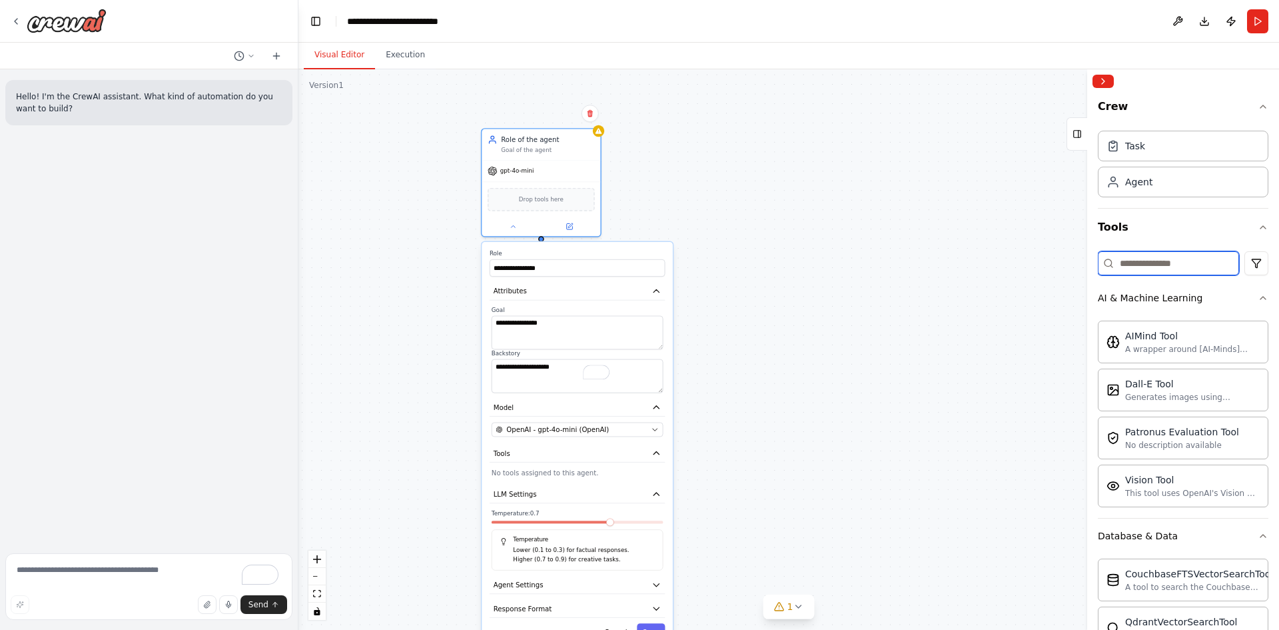
click at [1179, 269] on input at bounding box center [1168, 263] width 141 height 24
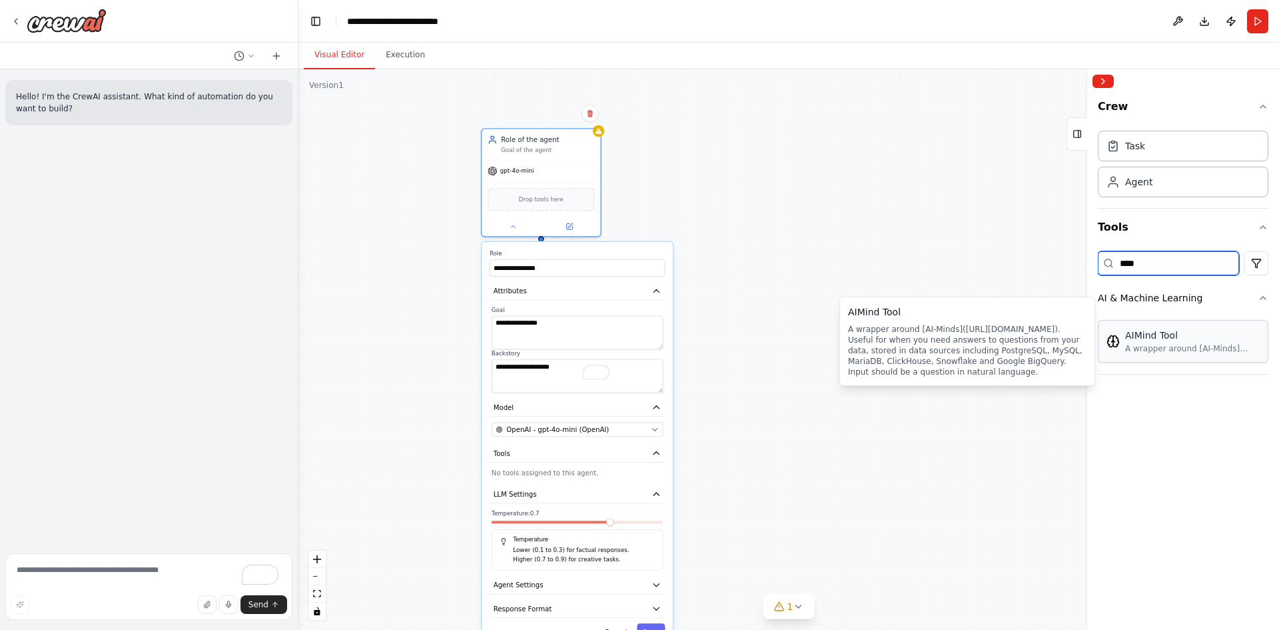
type input "****"
click at [1207, 354] on div "AIMind Tool A wrapper around [AI-Minds]([URL][DOMAIN_NAME]). Useful for when yo…" at bounding box center [1183, 341] width 171 height 43
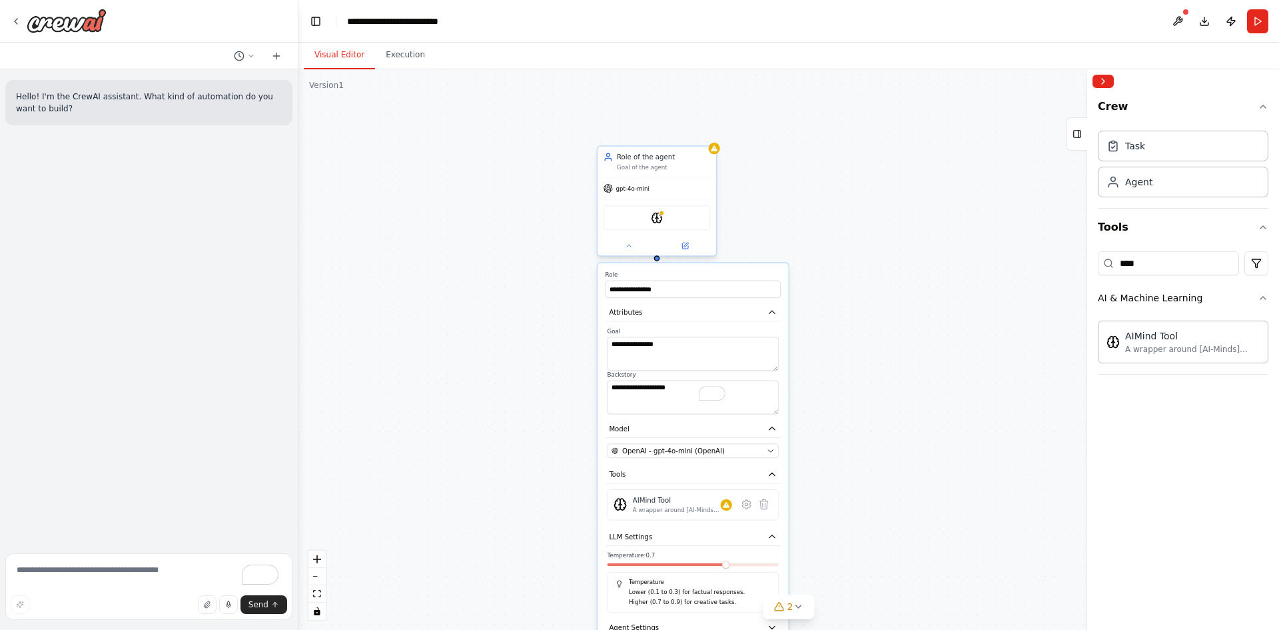
click at [642, 217] on div "AIMindTool" at bounding box center [657, 217] width 107 height 25
click at [662, 223] on img at bounding box center [656, 217] width 11 height 11
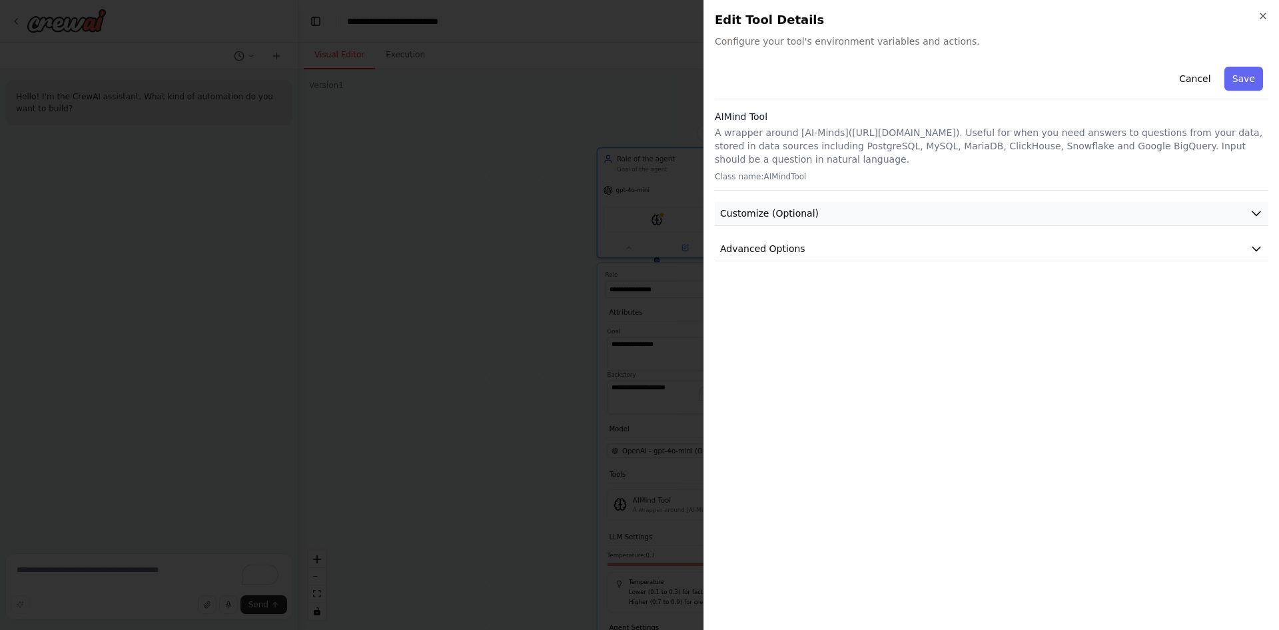
click at [937, 219] on button "Customize (Optional)" at bounding box center [992, 213] width 554 height 25
click at [817, 351] on button "Advanced Options" at bounding box center [992, 342] width 554 height 25
click at [826, 138] on p "A wrapper around [AI-Minds]([URL][DOMAIN_NAME]). Useful for when you need answe…" at bounding box center [992, 146] width 554 height 40
click at [1188, 81] on button "Cancel" at bounding box center [1194, 79] width 47 height 24
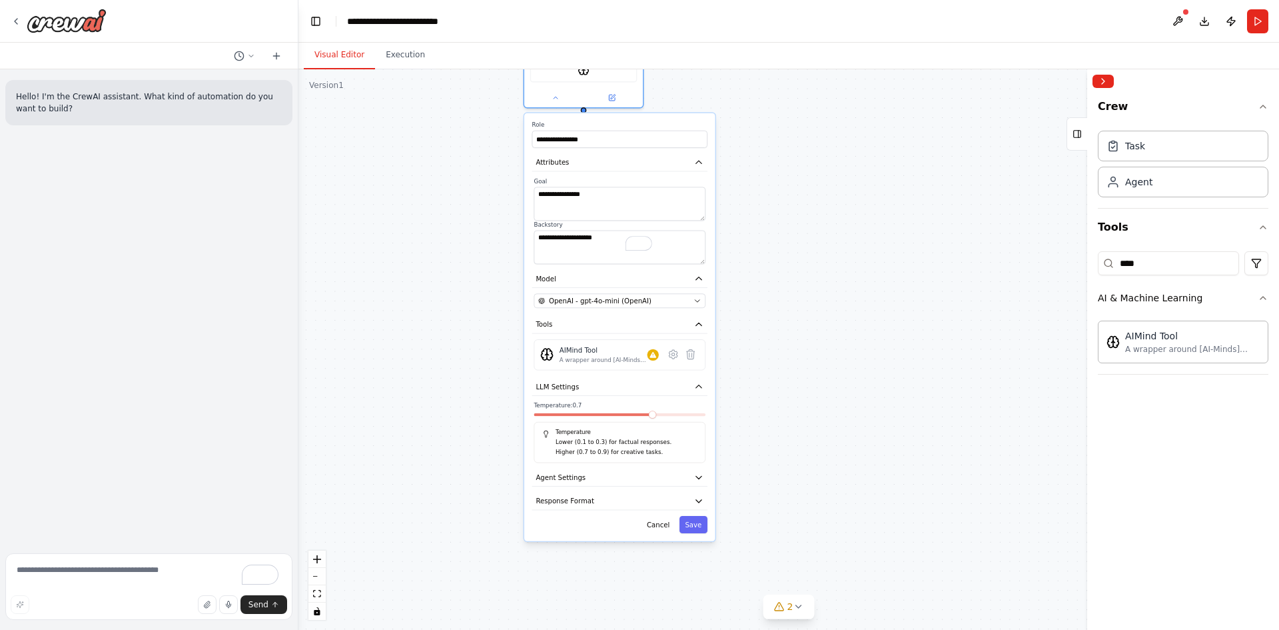
drag, startPoint x: 842, startPoint y: 476, endPoint x: 768, endPoint y: 326, distance: 166.9
click at [768, 326] on div "**********" at bounding box center [788, 349] width 981 height 560
click at [672, 356] on icon at bounding box center [673, 354] width 8 height 9
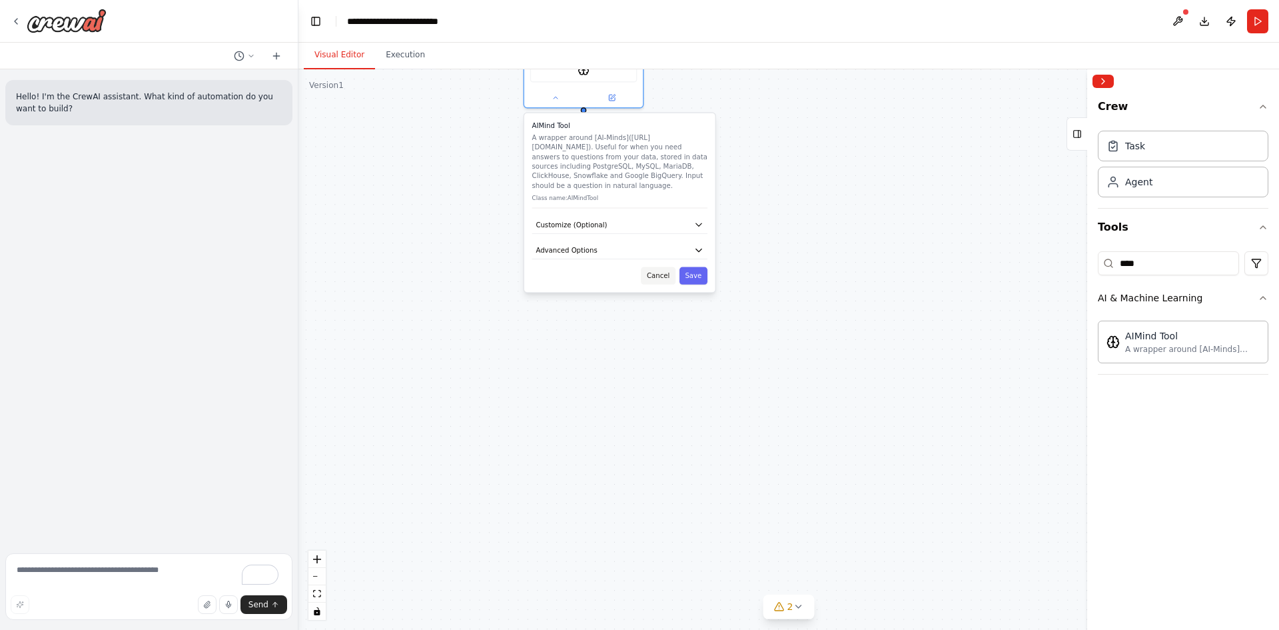
click at [670, 273] on button "Cancel" at bounding box center [658, 275] width 35 height 17
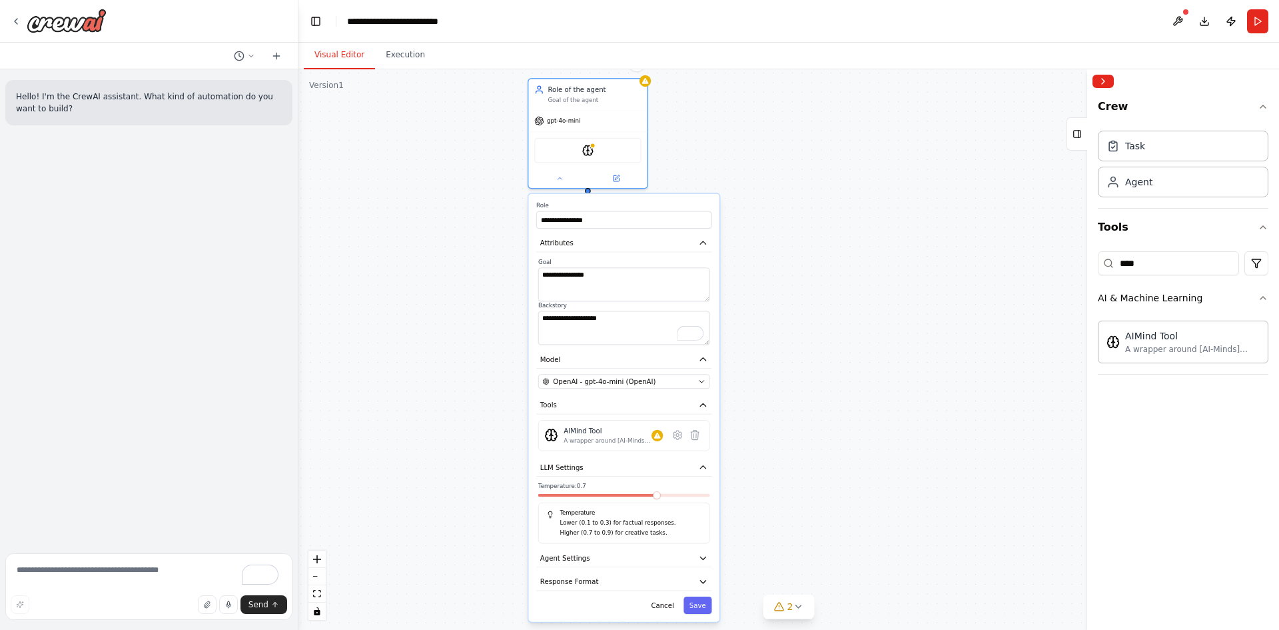
drag, startPoint x: 817, startPoint y: 142, endPoint x: 816, endPoint y: 360, distance: 217.9
click at [816, 360] on div "**********" at bounding box center [788, 349] width 981 height 560
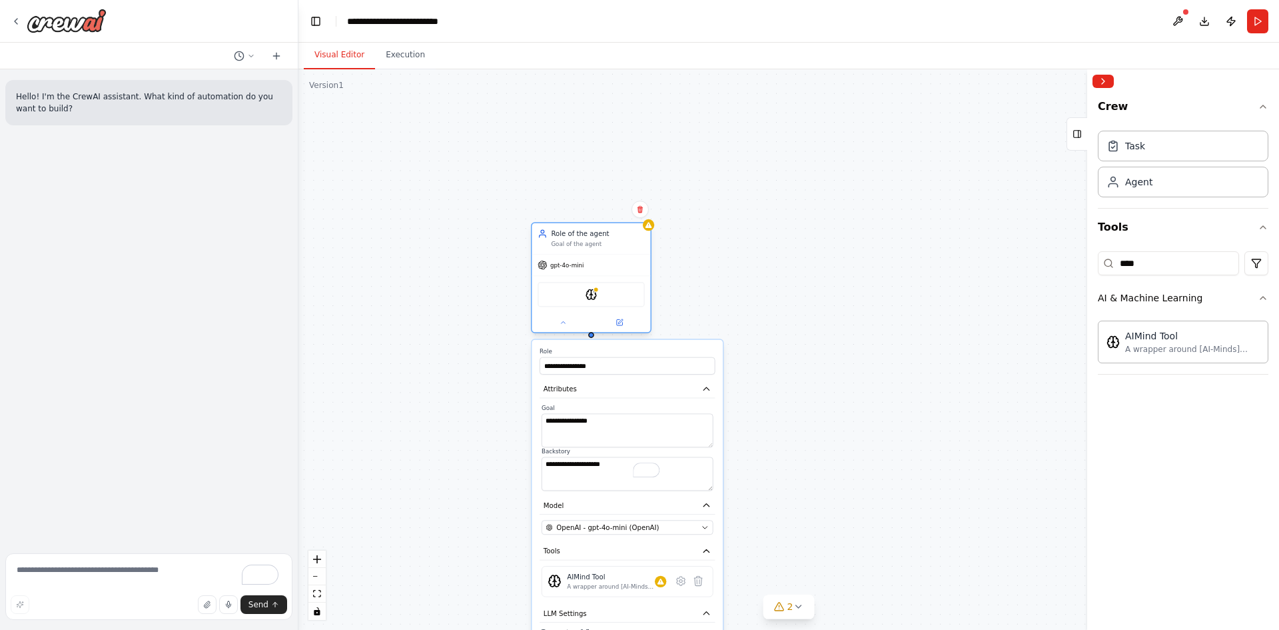
click at [562, 237] on div "Role of the agent" at bounding box center [597, 233] width 93 height 9
click at [1133, 263] on input "****" at bounding box center [1168, 263] width 141 height 24
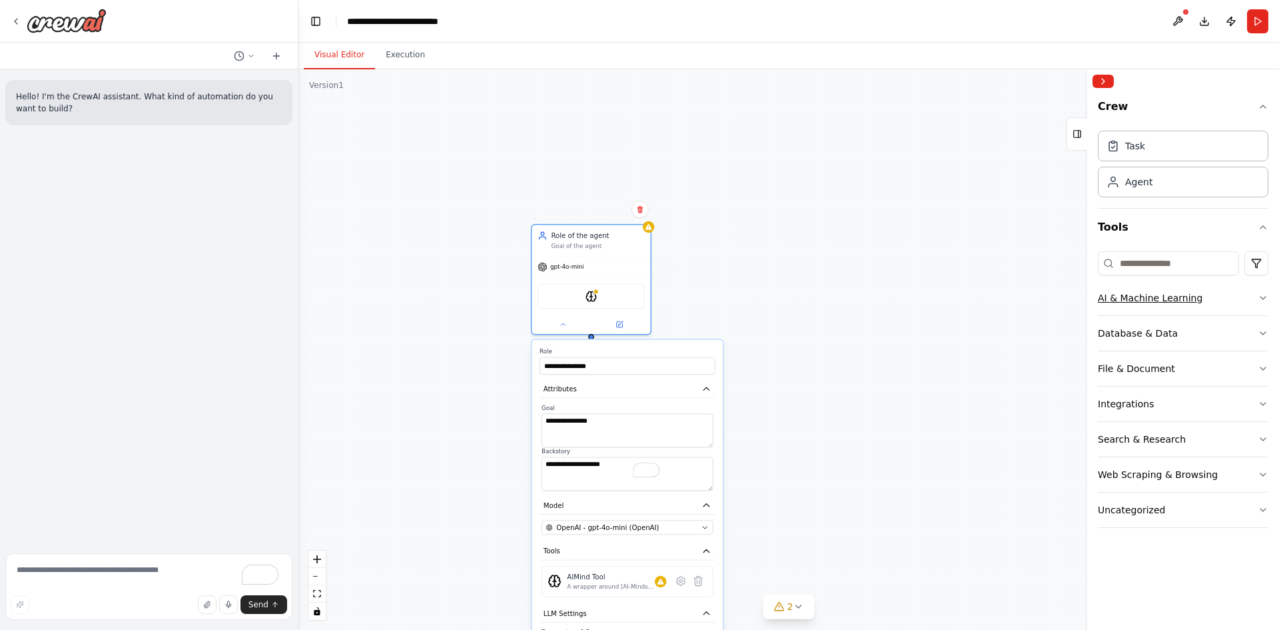
click at [1188, 302] on div "AI & Machine Learning" at bounding box center [1150, 297] width 105 height 13
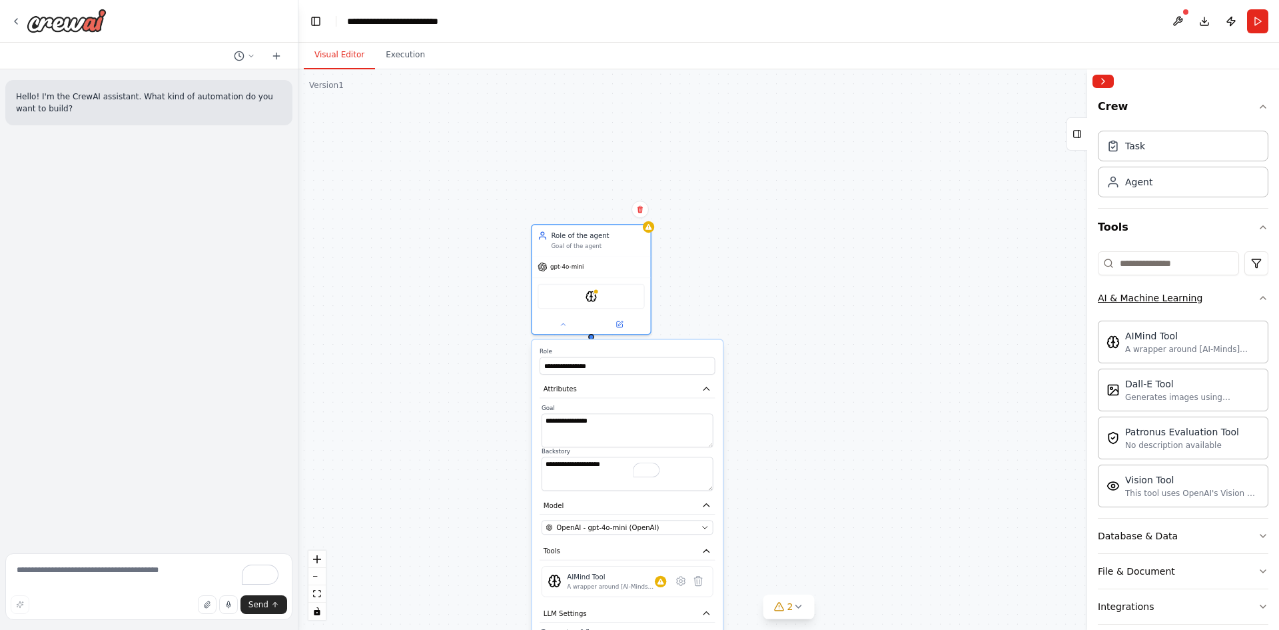
click at [1231, 299] on button "AI & Machine Learning" at bounding box center [1183, 298] width 171 height 35
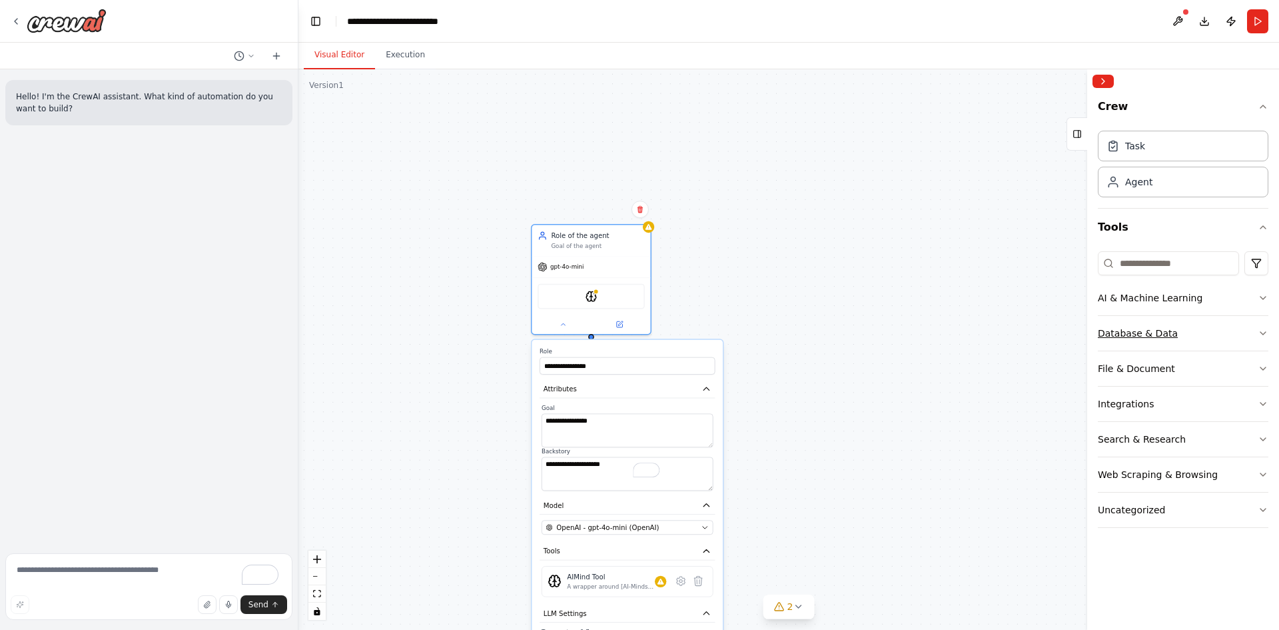
click at [1223, 340] on button "Database & Data" at bounding box center [1183, 333] width 171 height 35
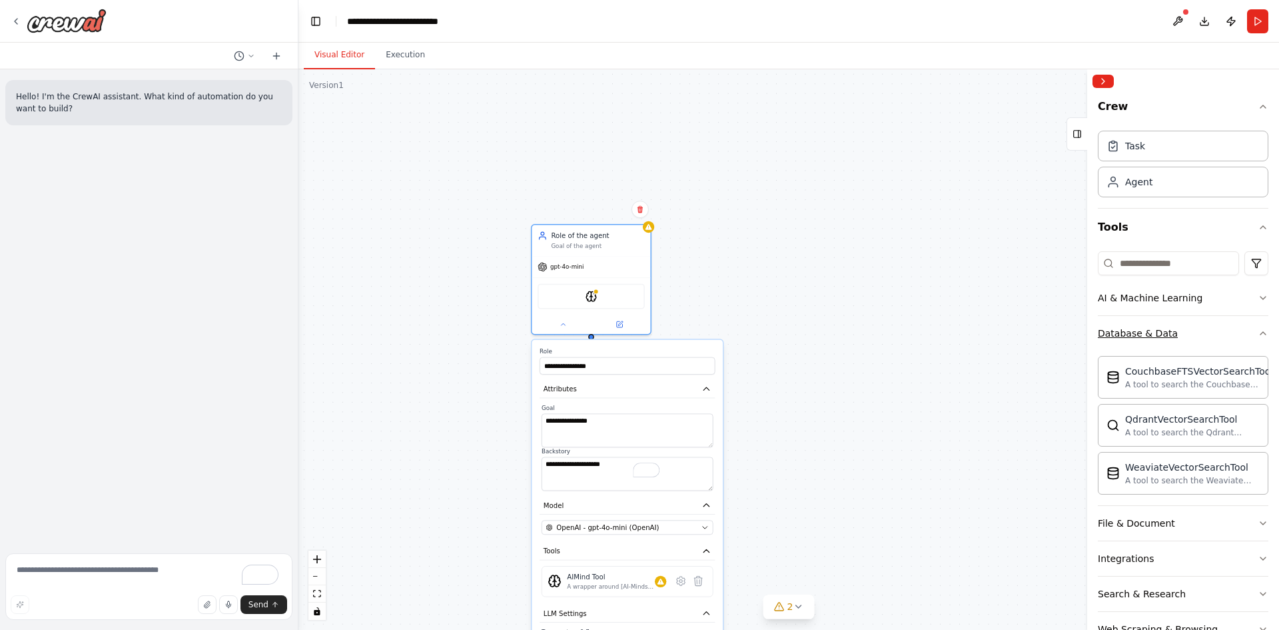
click at [1223, 340] on button "Database & Data" at bounding box center [1183, 333] width 171 height 35
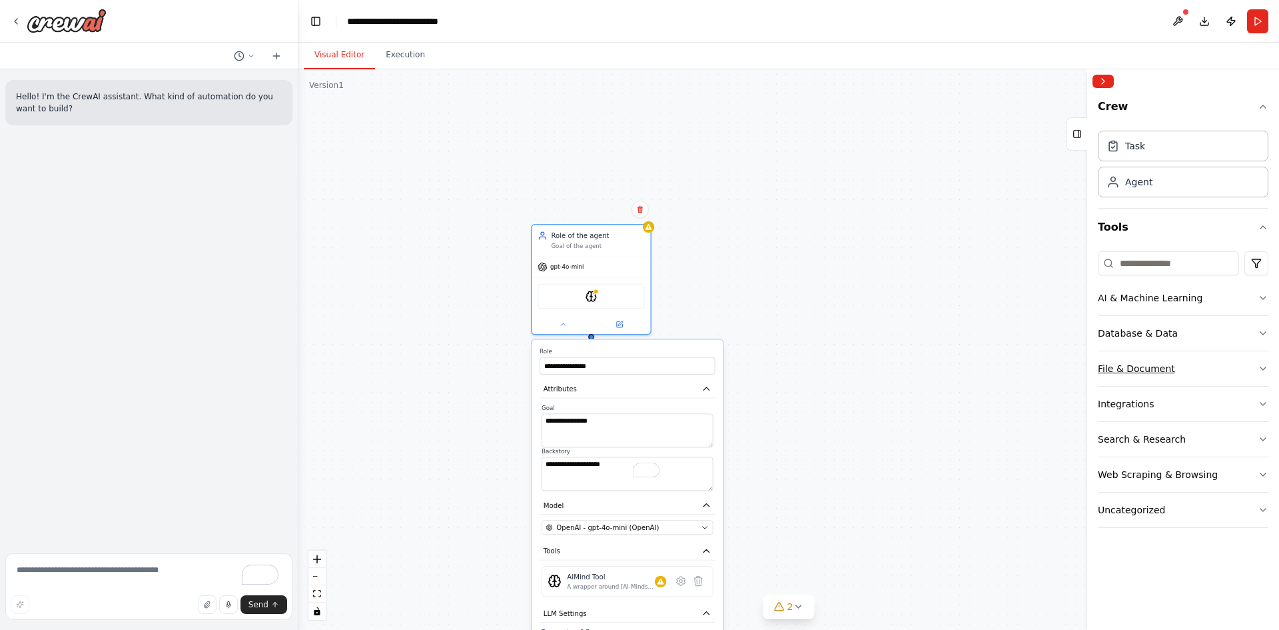
click at [1209, 365] on button "File & Document" at bounding box center [1183, 368] width 171 height 35
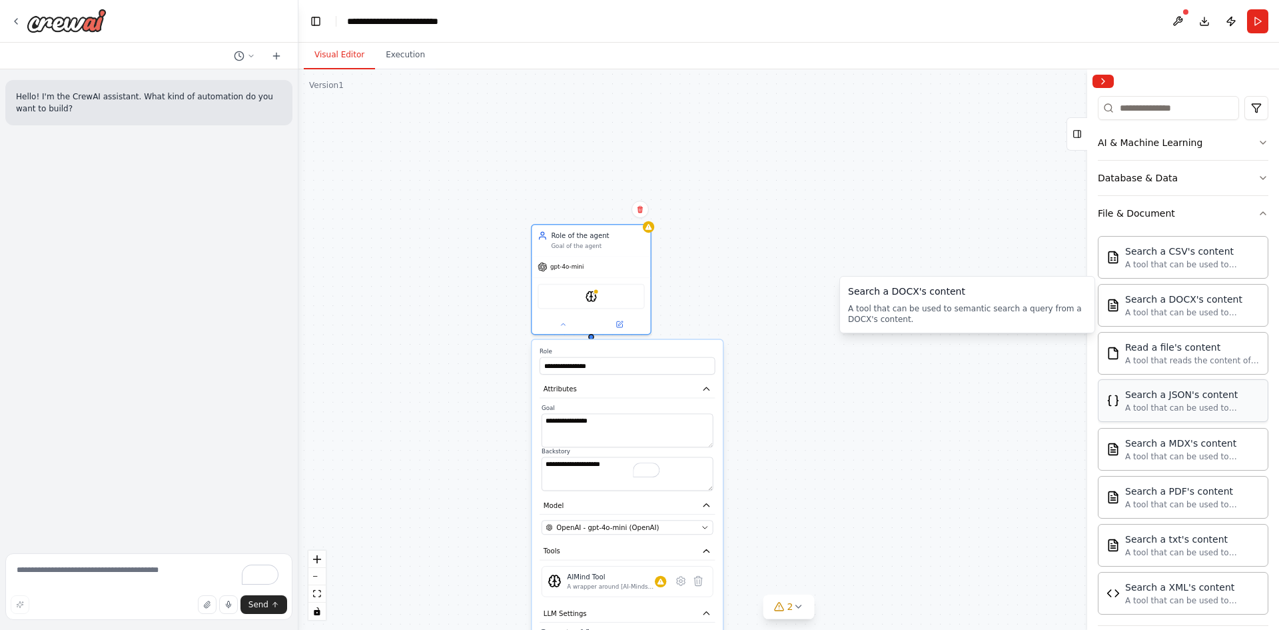
scroll to position [311, 0]
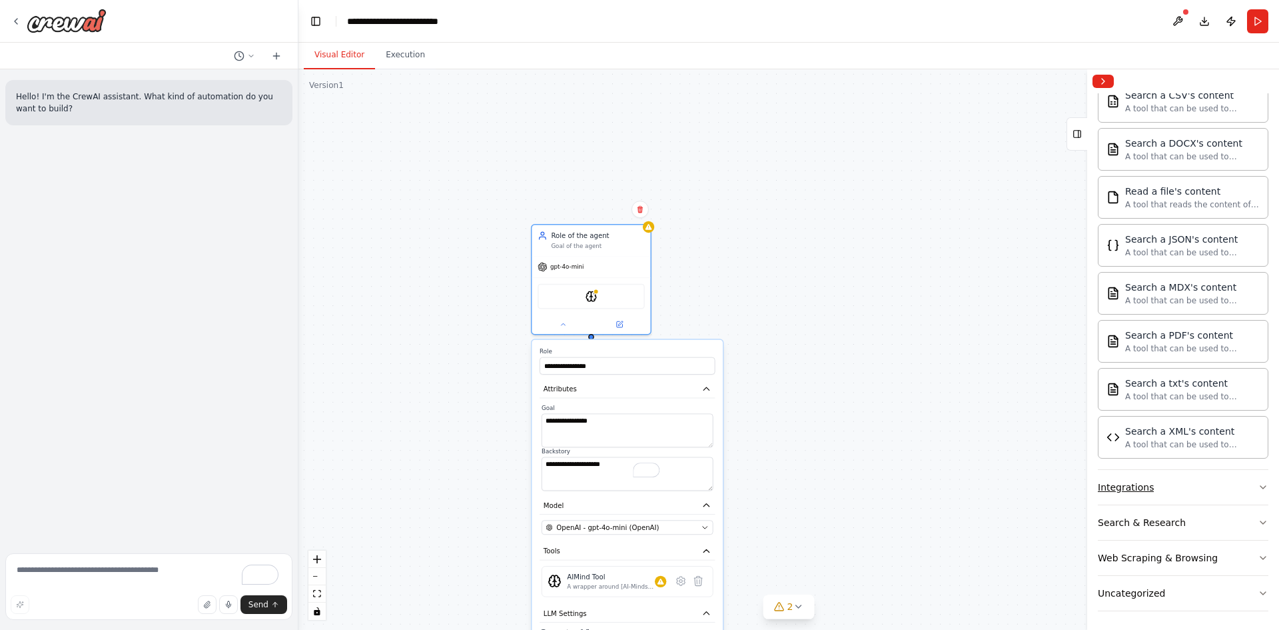
click at [1187, 492] on button "Integrations" at bounding box center [1183, 487] width 171 height 35
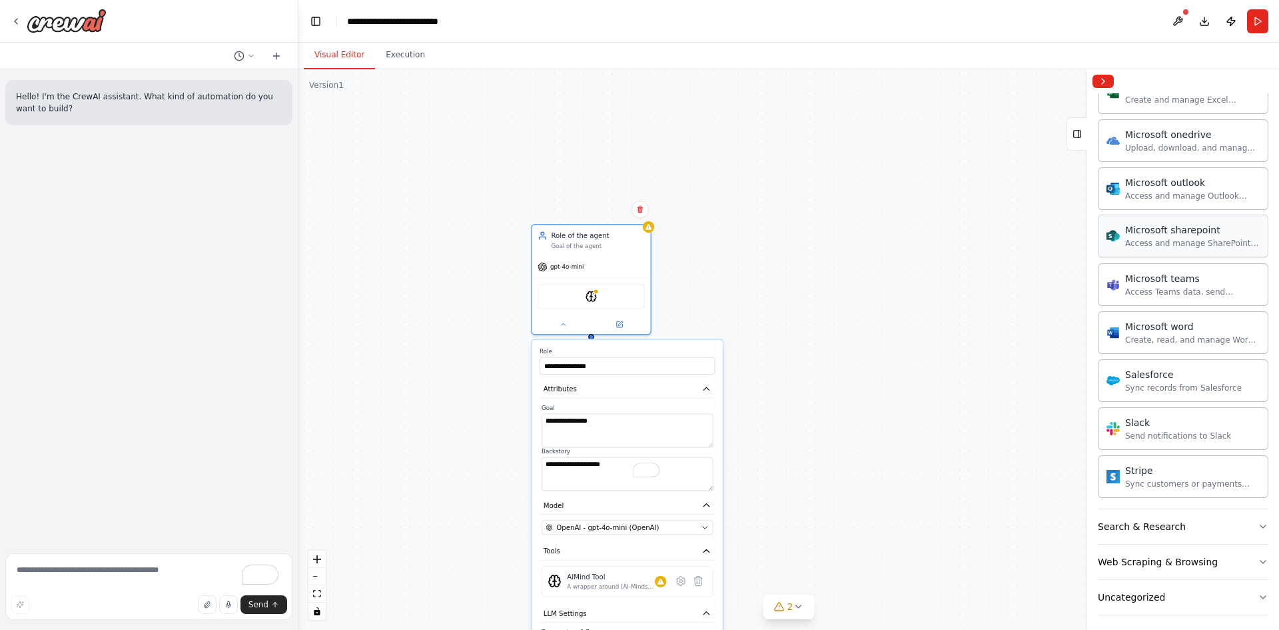
scroll to position [1140, 0]
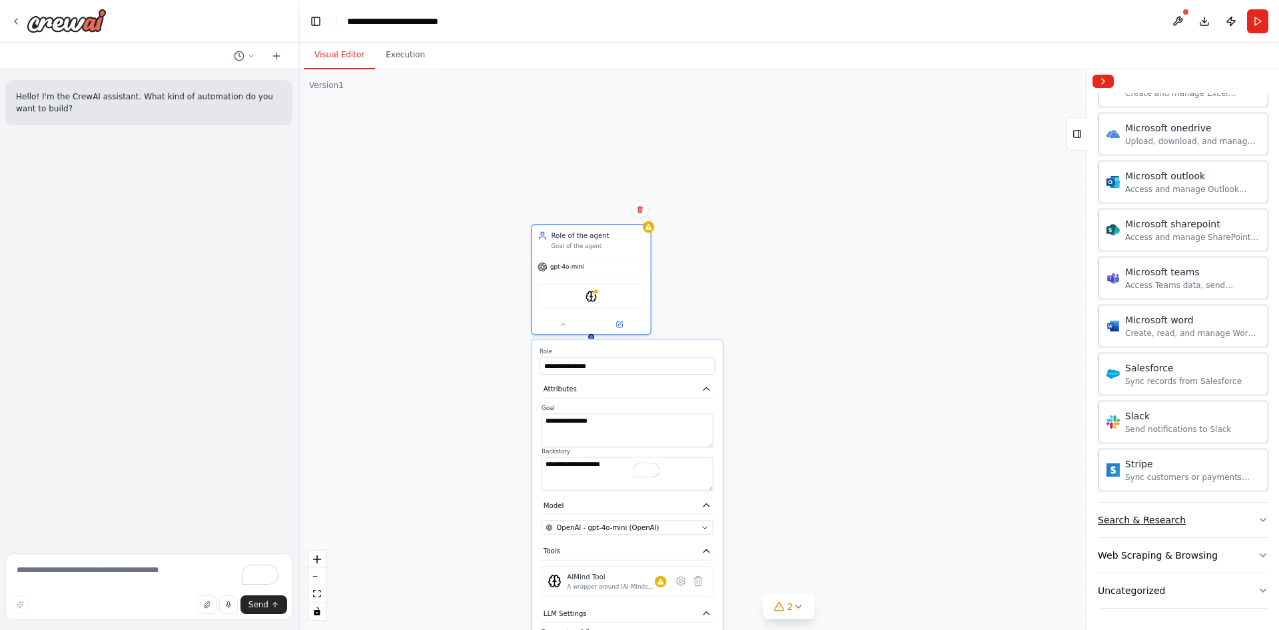
click at [1218, 524] on button "Search & Research" at bounding box center [1183, 519] width 171 height 35
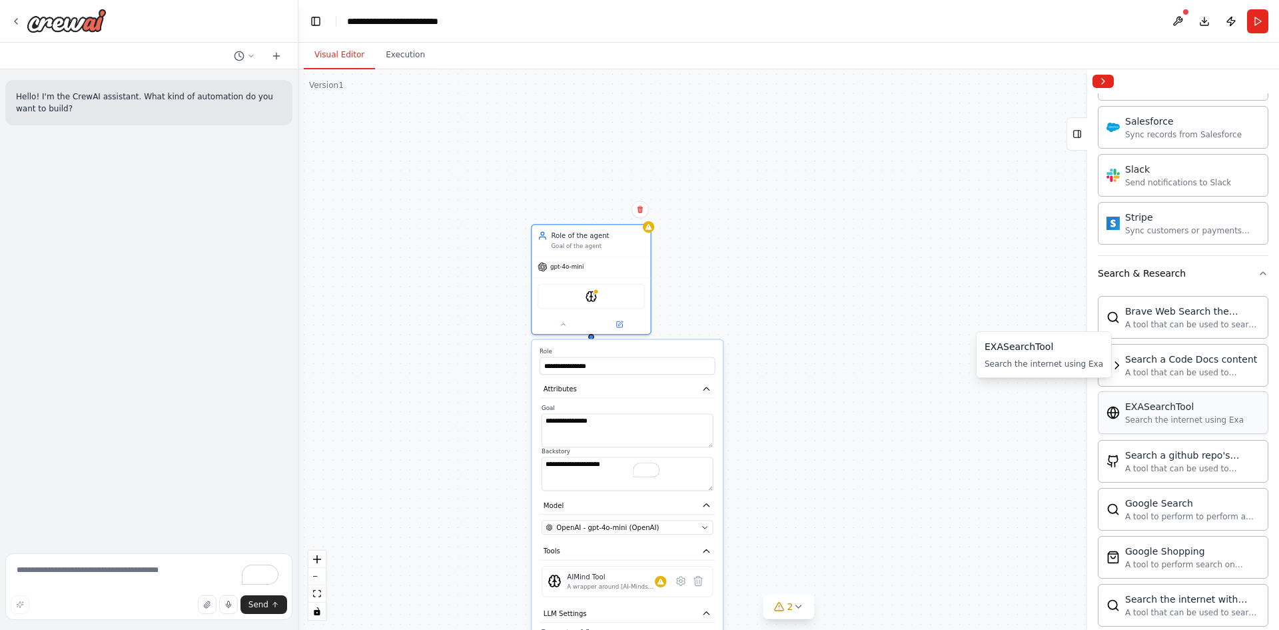
scroll to position [1451, 0]
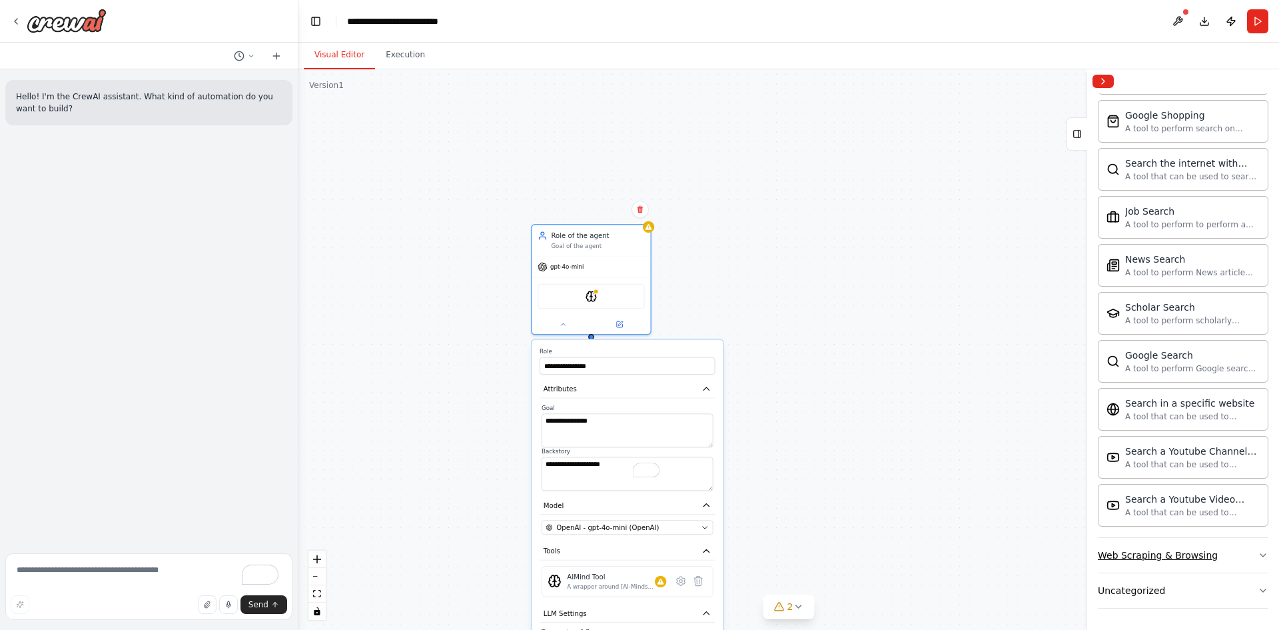
click at [1199, 551] on div "Web Scraping & Browsing" at bounding box center [1158, 554] width 120 height 13
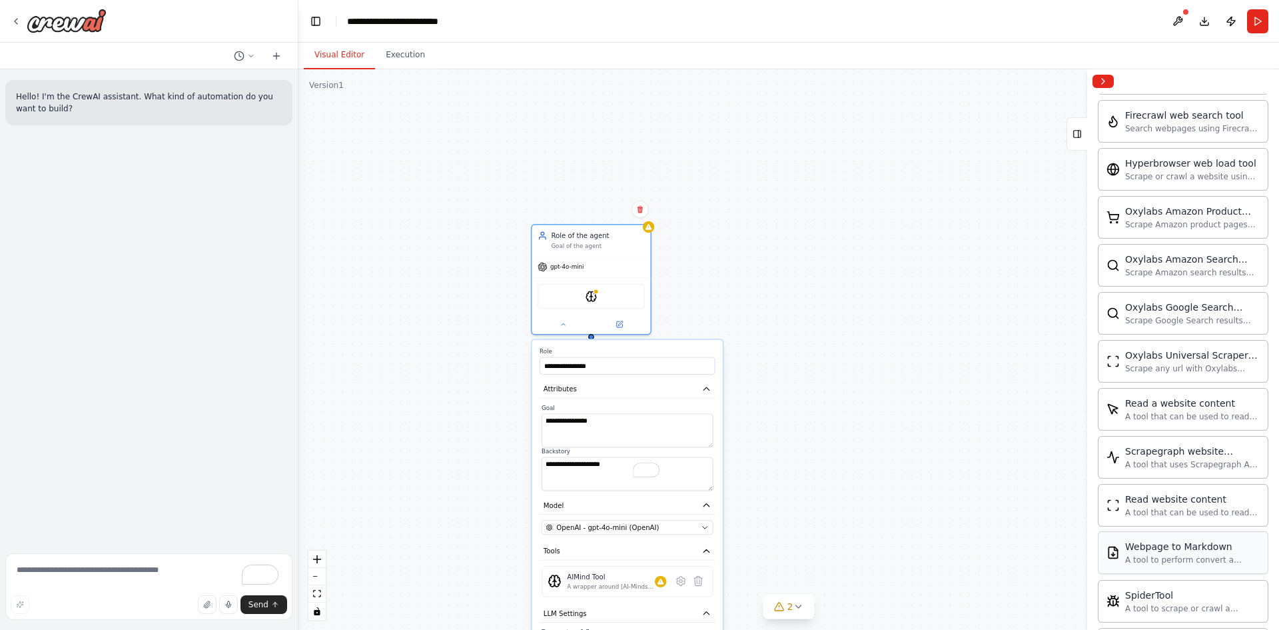
scroll to position [2552, 0]
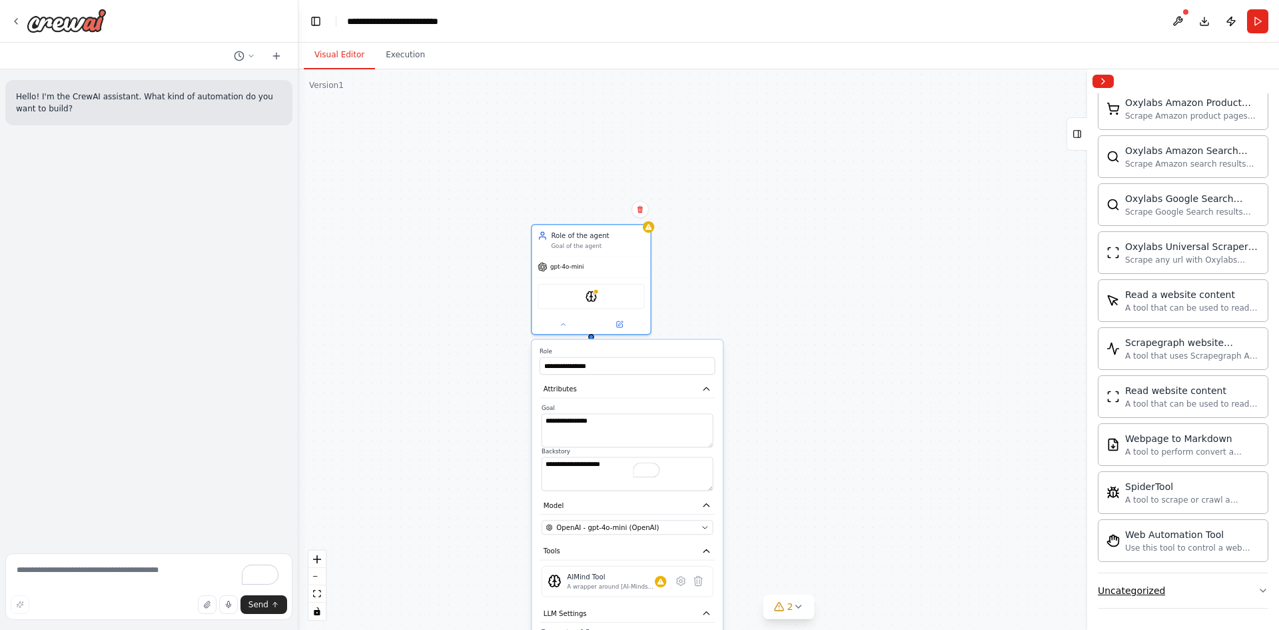
click at [1228, 588] on button "Uncategorized" at bounding box center [1183, 590] width 171 height 35
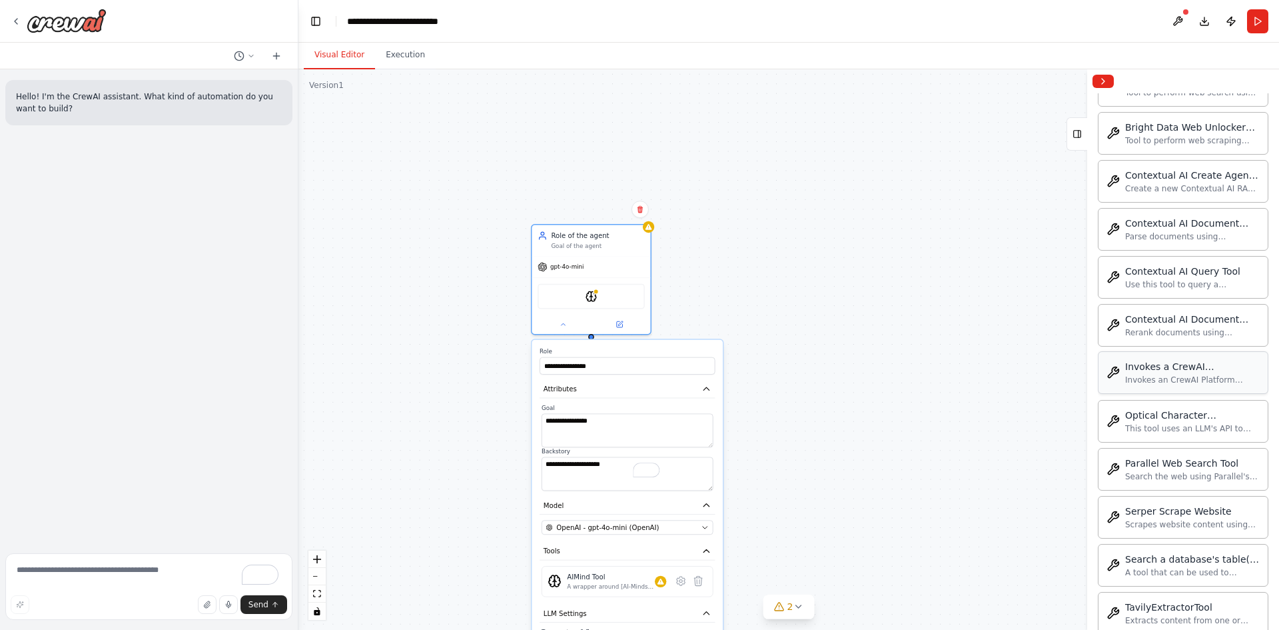
scroll to position [3283, 0]
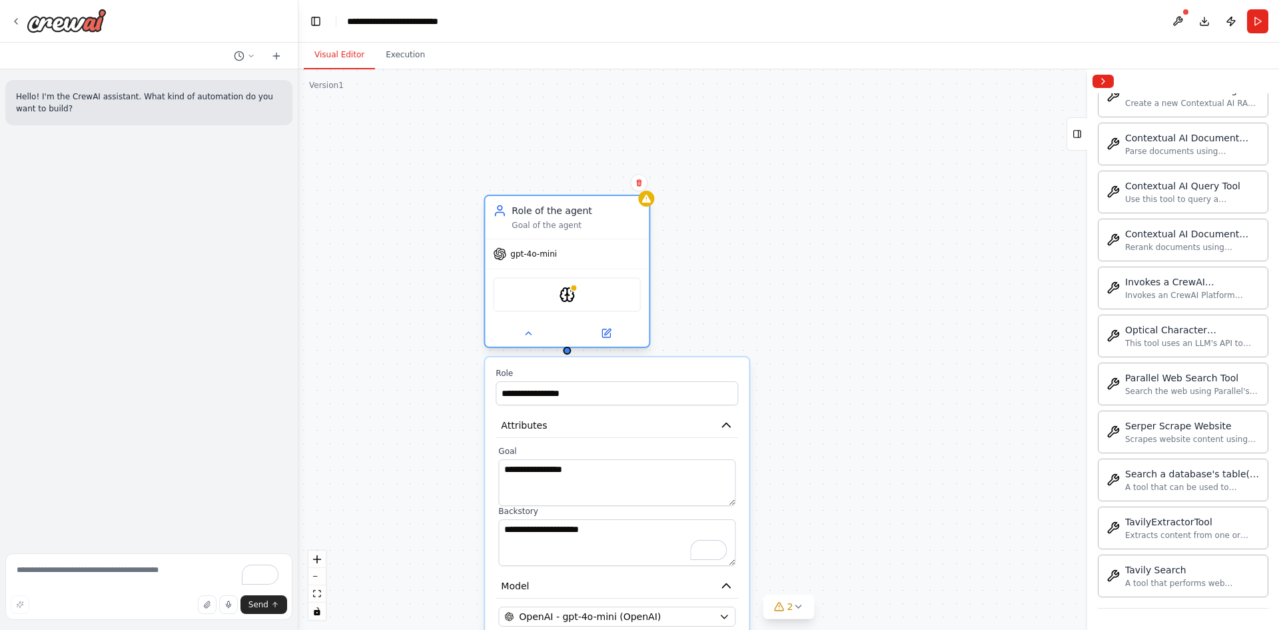
click at [599, 298] on div "AIMindTool" at bounding box center [567, 294] width 148 height 35
click at [396, 52] on button "Execution" at bounding box center [405, 55] width 61 height 28
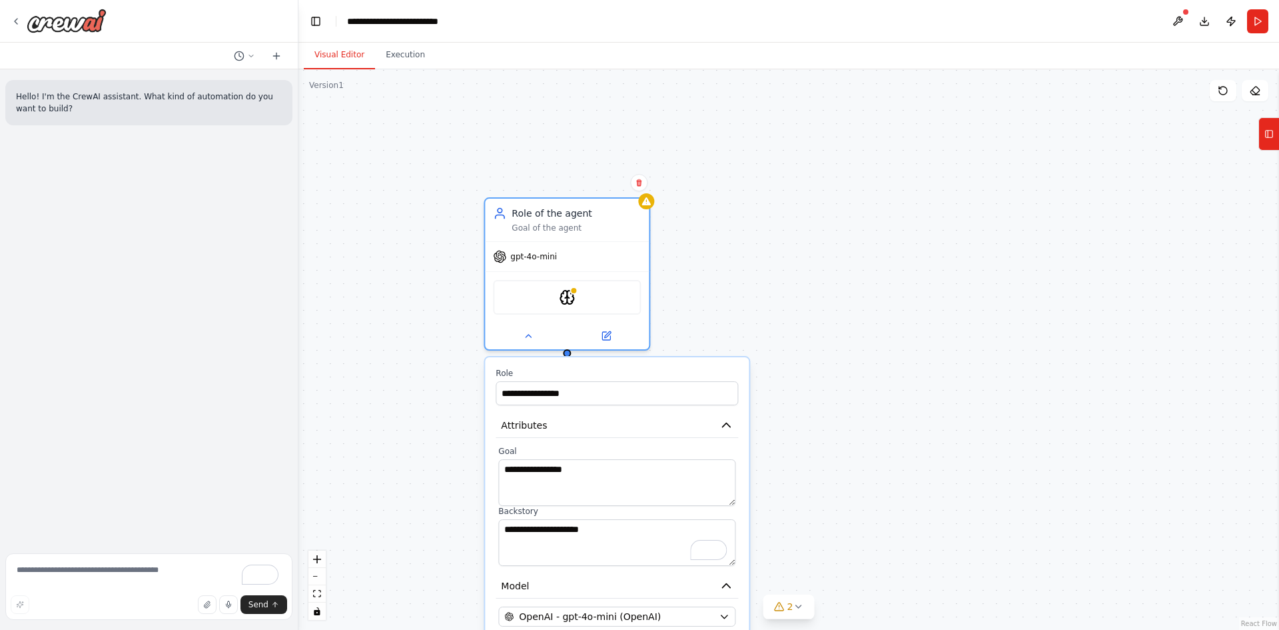
click at [338, 57] on button "Visual Editor" at bounding box center [339, 55] width 71 height 28
click at [559, 215] on div "Role of the agent" at bounding box center [576, 210] width 129 height 13
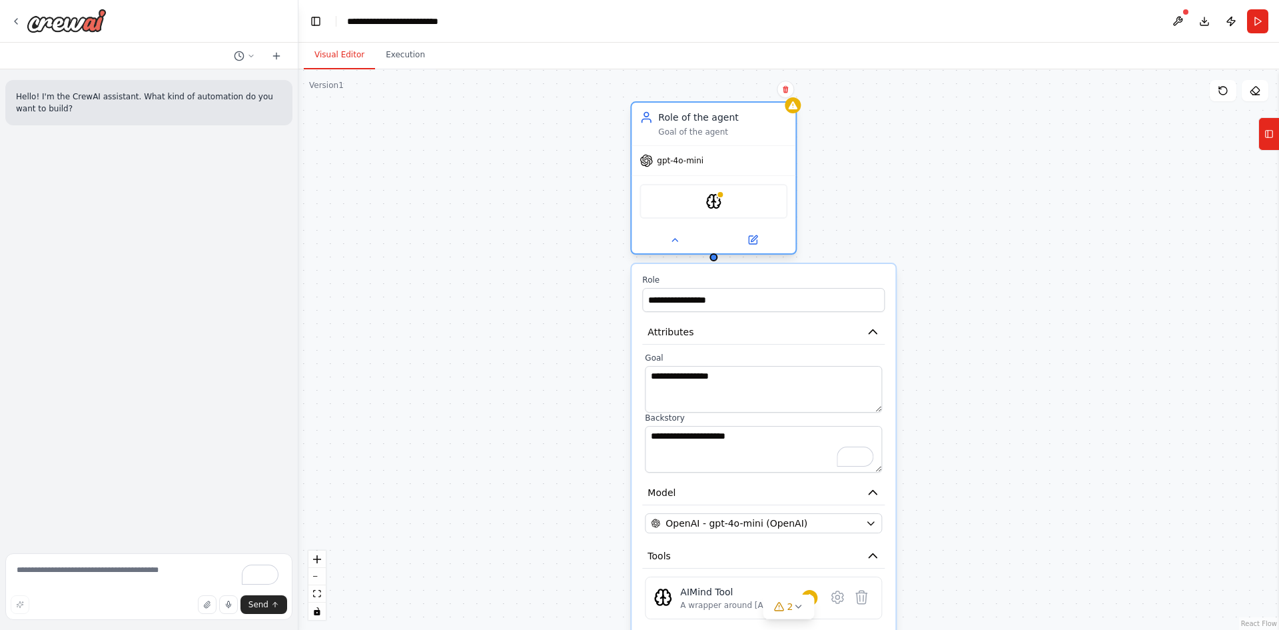
drag, startPoint x: 567, startPoint y: 356, endPoint x: 637, endPoint y: 271, distance: 109.8
click at [637, 257] on div "**********" at bounding box center [713, 180] width 167 height 153
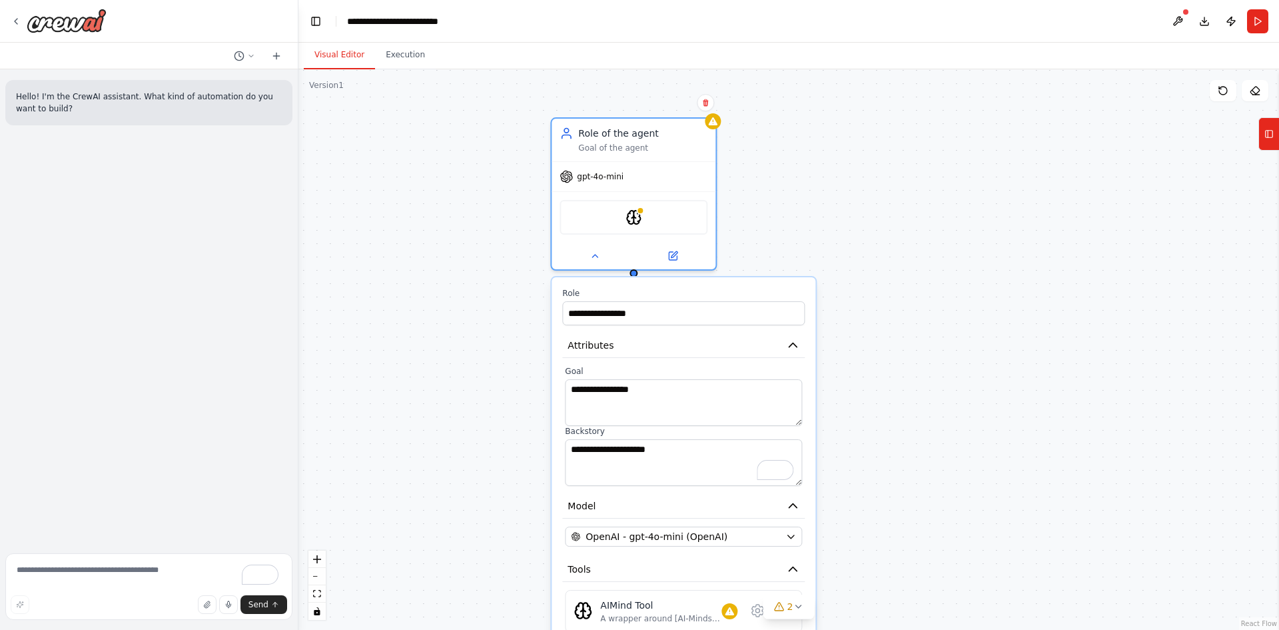
click at [979, 219] on div "**********" at bounding box center [788, 349] width 981 height 560
click at [1227, 94] on icon at bounding box center [1223, 90] width 11 height 11
click at [594, 253] on icon at bounding box center [594, 253] width 5 height 3
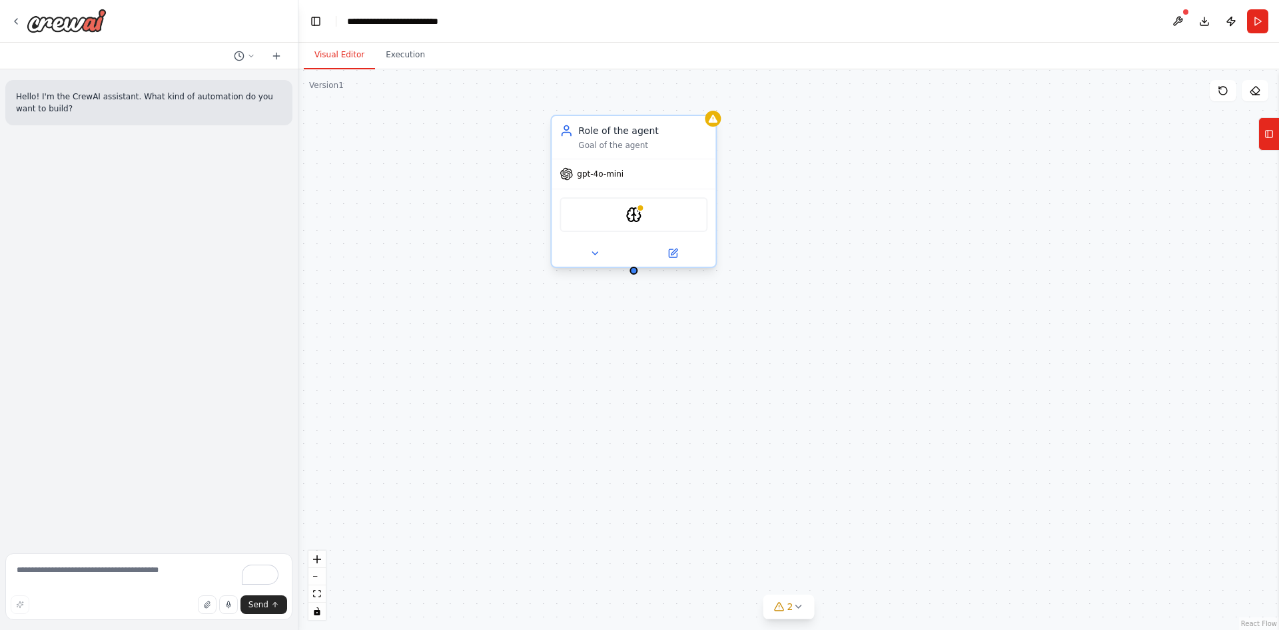
click at [656, 159] on div "gpt-4o-mini AIMindTool" at bounding box center [634, 213] width 164 height 108
click at [644, 162] on div "gpt-4o-mini" at bounding box center [634, 173] width 164 height 29
click at [1279, 140] on button "Tools" at bounding box center [1269, 133] width 21 height 33
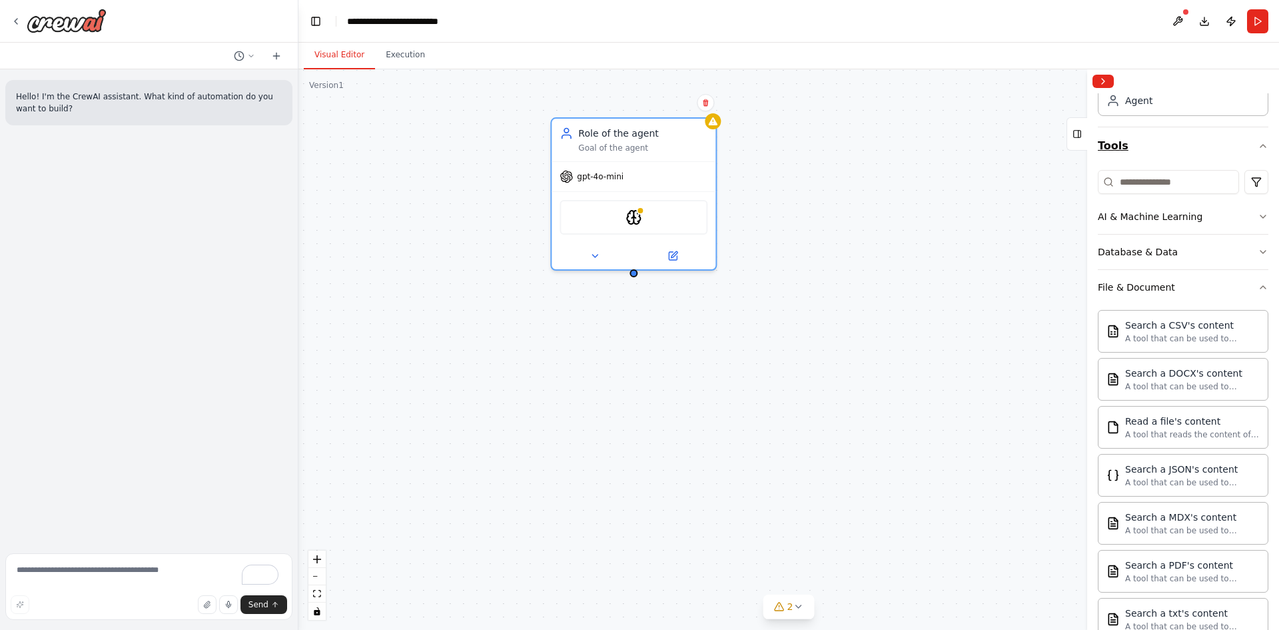
scroll to position [0, 0]
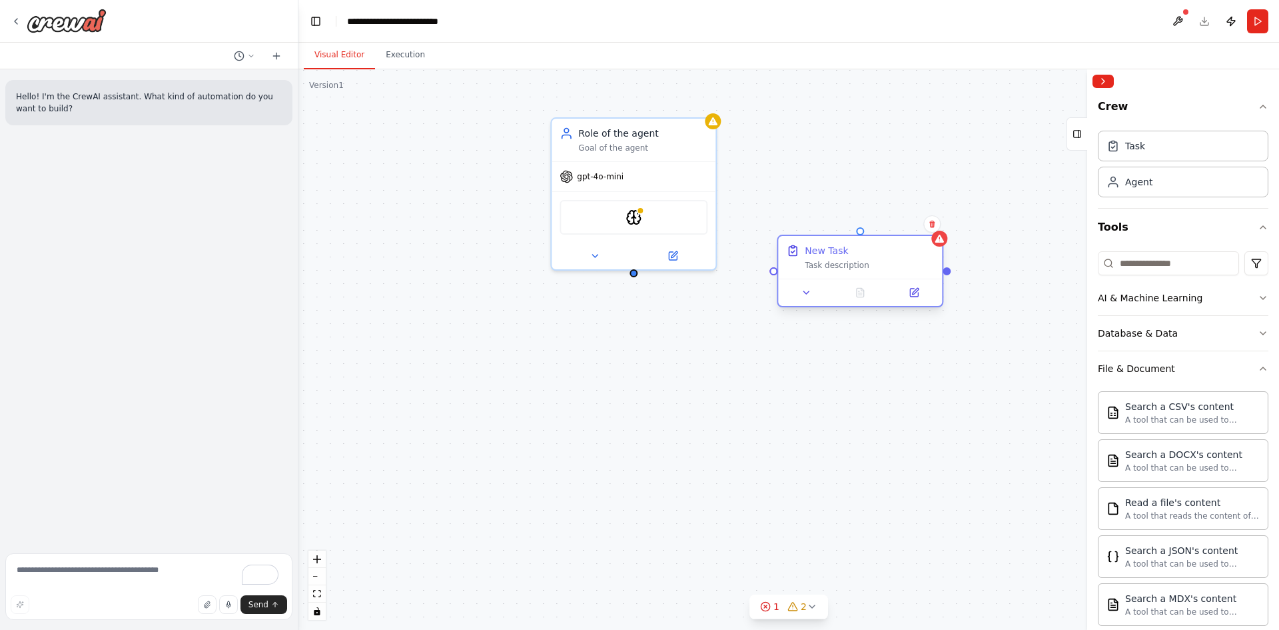
drag, startPoint x: 903, startPoint y: 332, endPoint x: 844, endPoint y: 245, distance: 105.7
click at [844, 245] on div "New Task" at bounding box center [869, 250] width 129 height 13
click at [875, 249] on div "New Task" at bounding box center [869, 250] width 129 height 13
click at [859, 254] on div "New Task" at bounding box center [869, 250] width 129 height 13
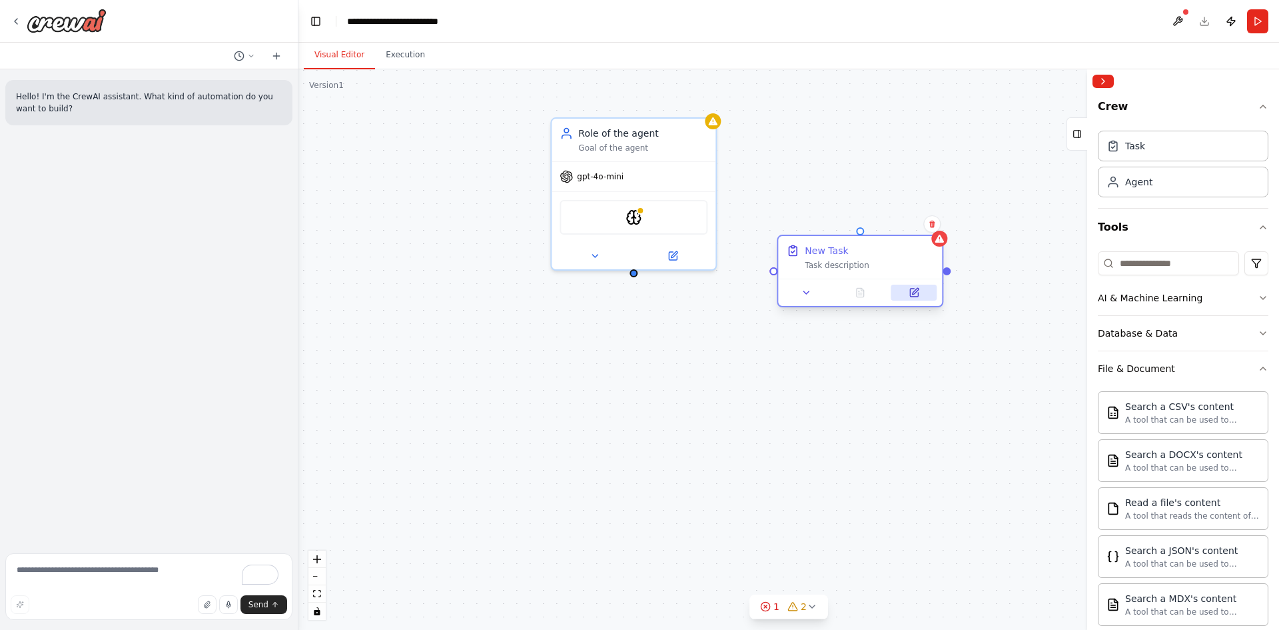
click at [911, 294] on icon at bounding box center [914, 292] width 8 height 8
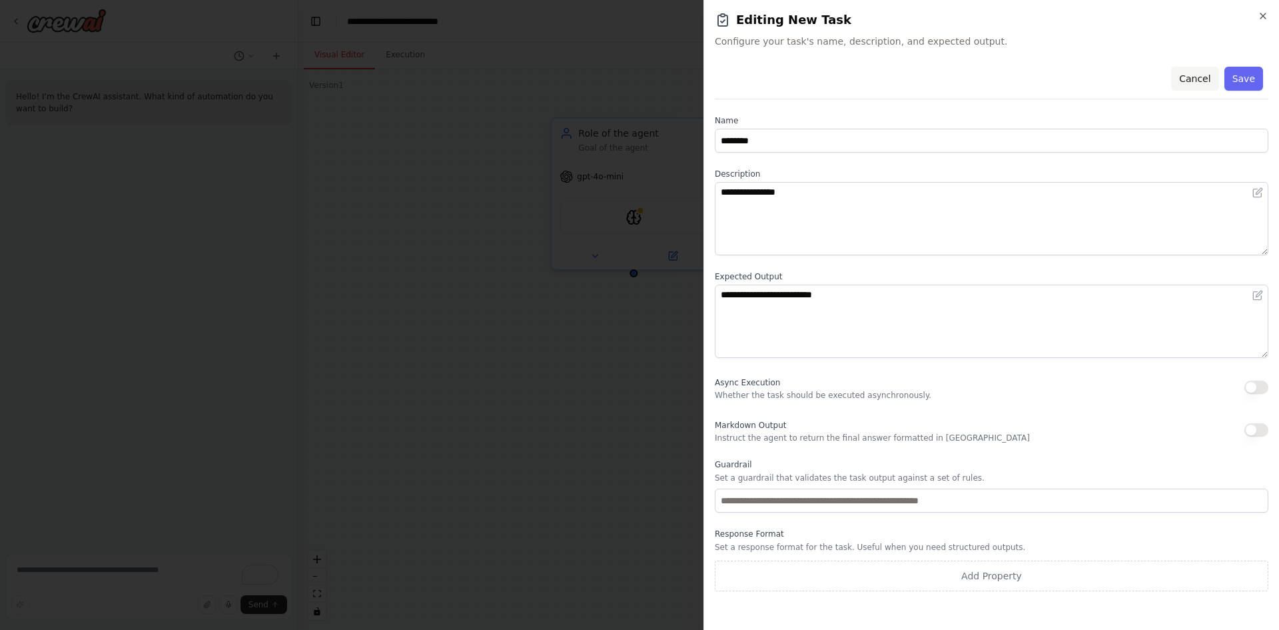
click at [1201, 73] on button "Cancel" at bounding box center [1194, 79] width 47 height 24
